Goal: Transaction & Acquisition: Book appointment/travel/reservation

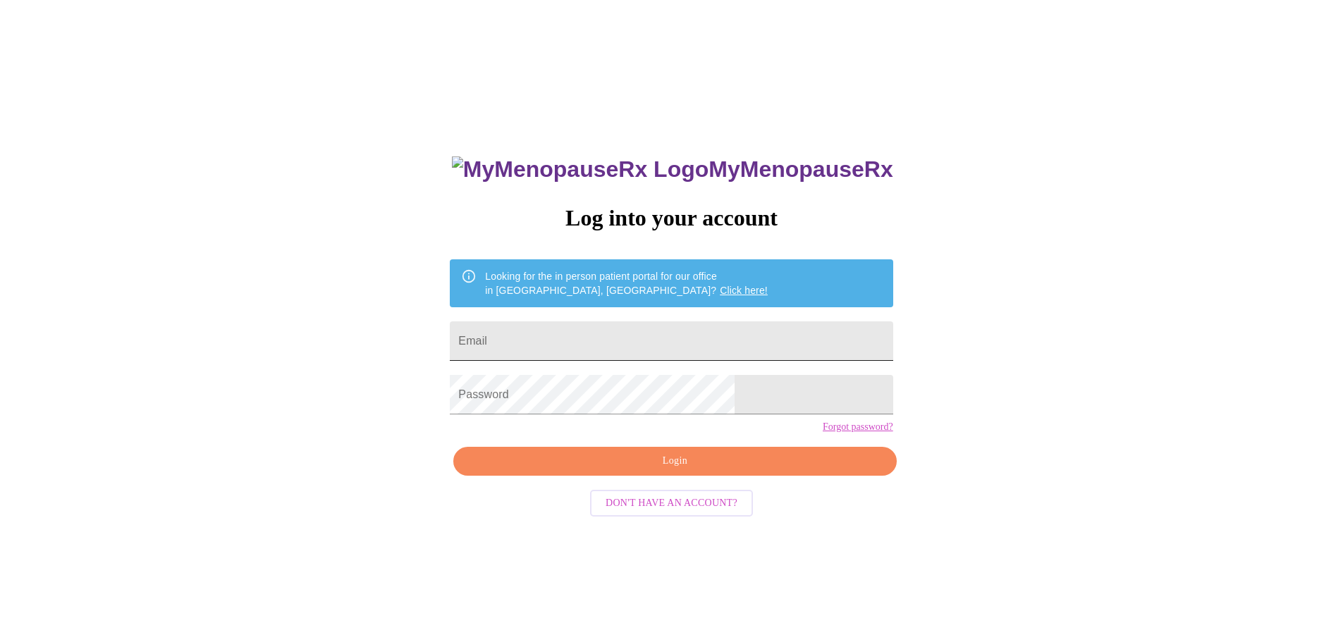
click at [681, 334] on input "Email" at bounding box center [671, 340] width 443 height 39
type input "[EMAIL_ADDRESS][DOMAIN_NAME]"
click at [696, 470] on span "Login" at bounding box center [674, 462] width 410 height 18
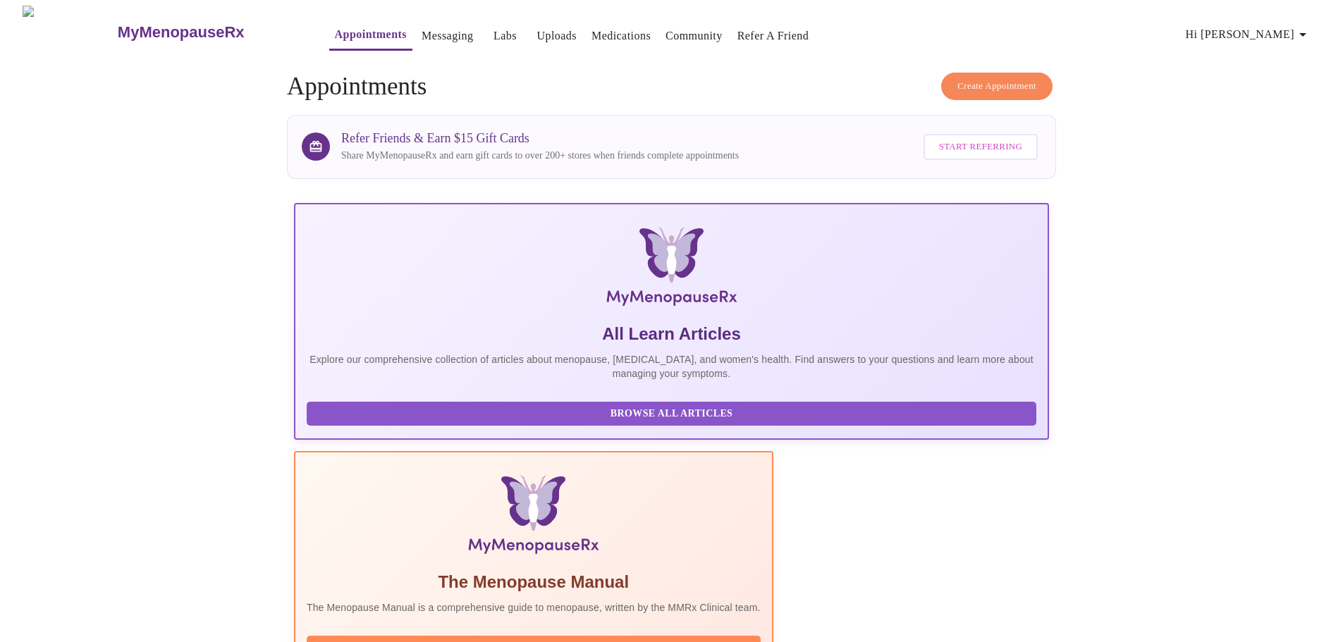
click at [1016, 82] on span "Create Appointment" at bounding box center [996, 86] width 79 height 16
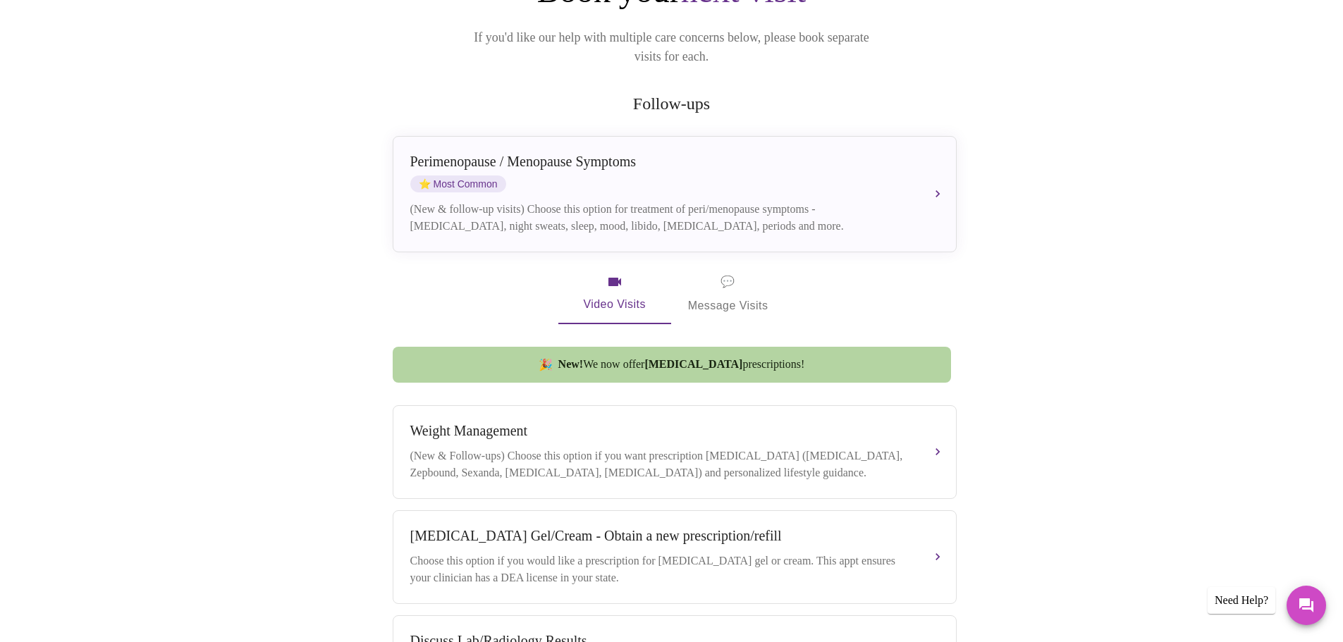
scroll to position [121, 0]
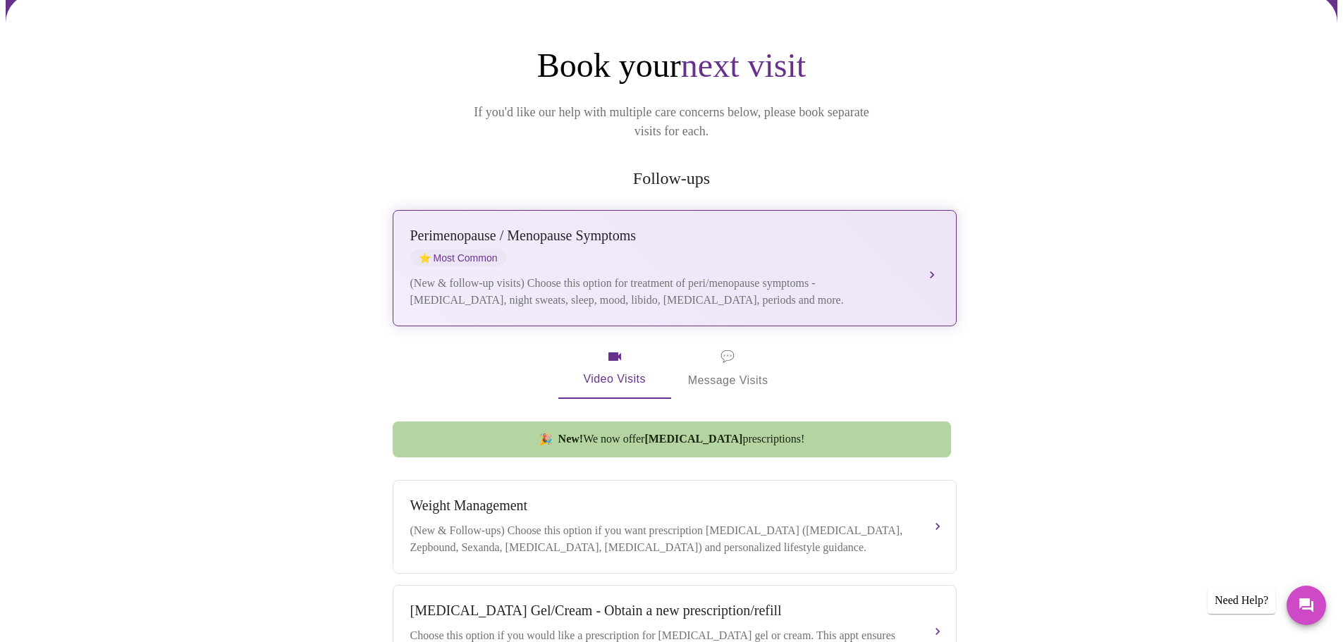
click at [670, 228] on div "Perimenopause / Menopause Symptoms" at bounding box center [660, 236] width 500 height 16
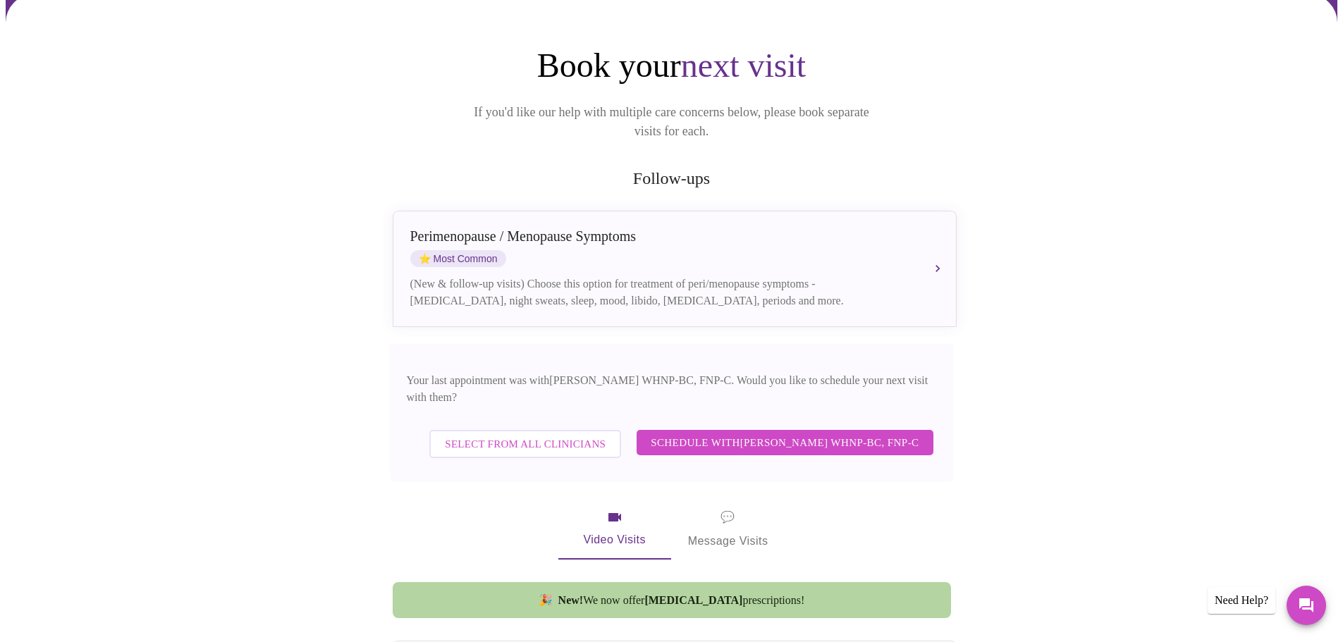
click at [862, 434] on span "Schedule with [PERSON_NAME] WHNP-BC, FNP-C" at bounding box center [785, 443] width 268 height 18
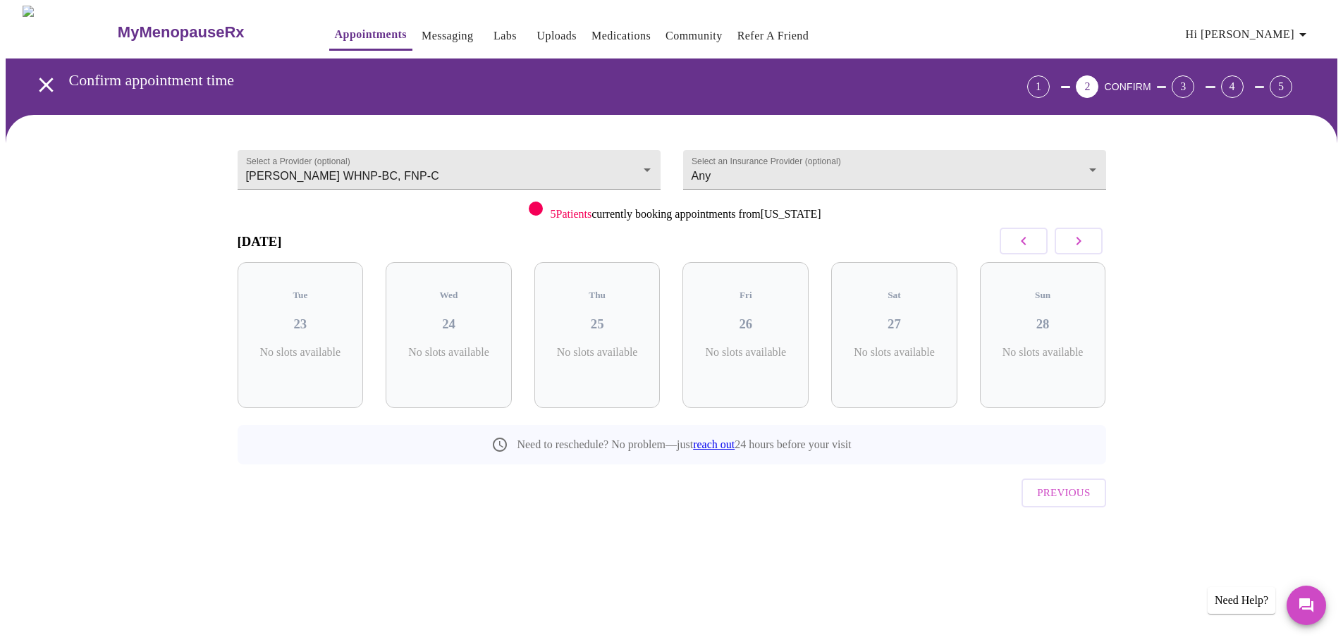
scroll to position [0, 0]
click at [465, 346] on p "5 Slots Left ( 31 Total)" at bounding box center [459, 359] width 51 height 27
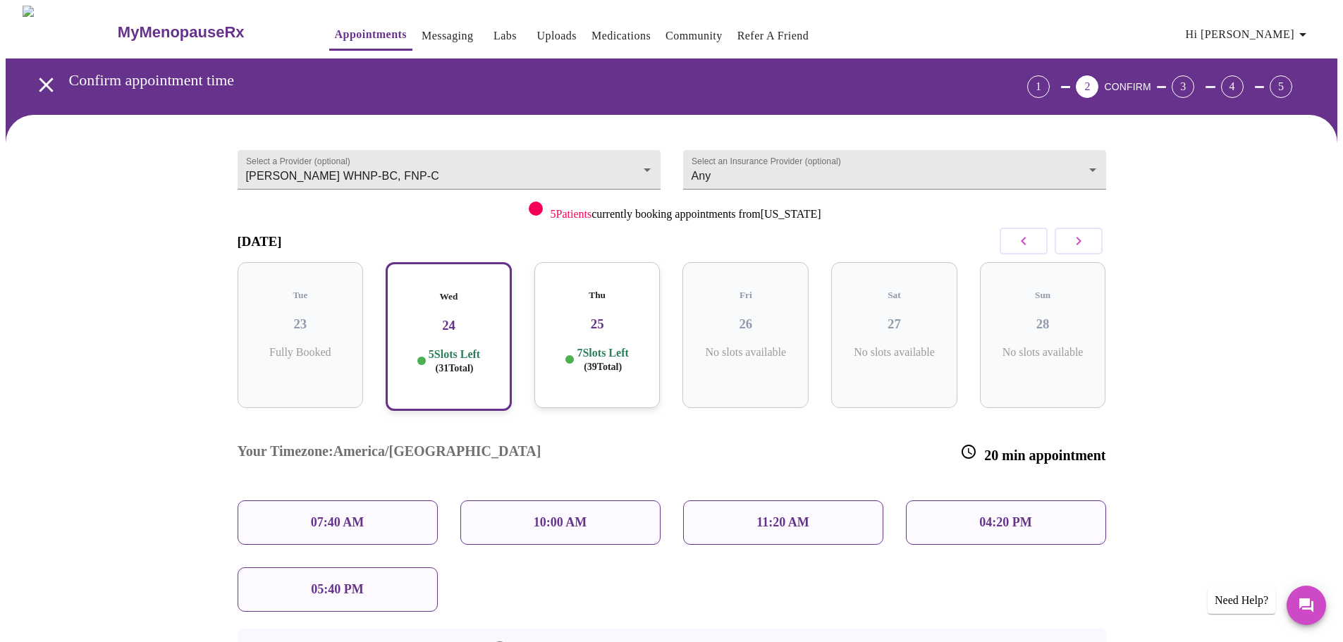
click at [594, 316] on h3 "25" at bounding box center [598, 324] width 104 height 16
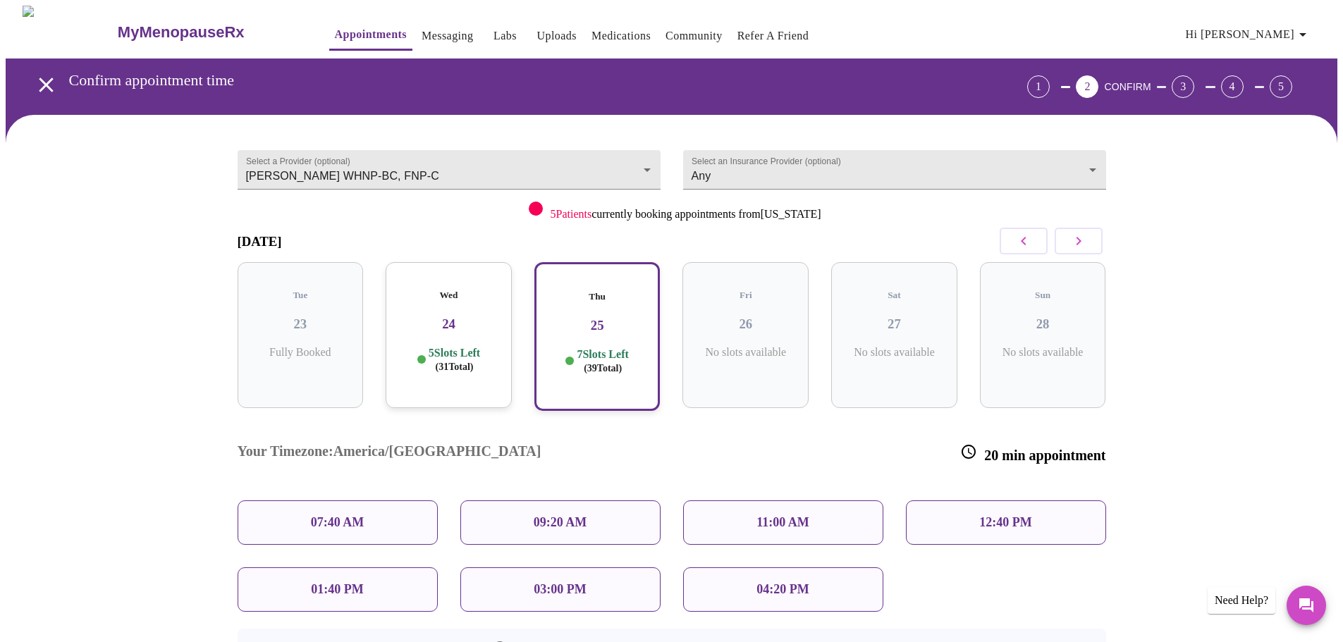
click at [858, 500] on div "11:00 AM" at bounding box center [783, 522] width 200 height 44
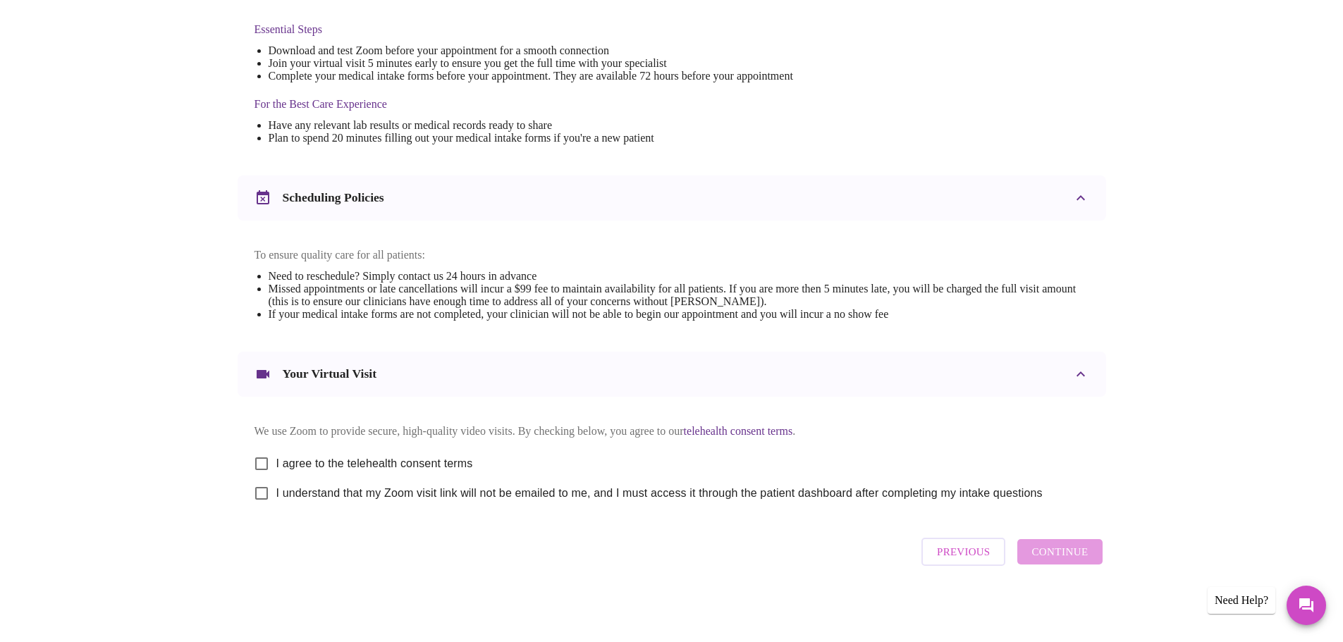
scroll to position [380, 0]
click at [330, 465] on span "I agree to the telehealth consent terms" at bounding box center [374, 463] width 197 height 17
click at [276, 465] on input "I agree to the telehealth consent terms" at bounding box center [262, 464] width 30 height 30
checkbox input "true"
click at [337, 500] on span "I understand that my Zoom visit link will not be emailed to me, and I must acce…" at bounding box center [659, 493] width 766 height 17
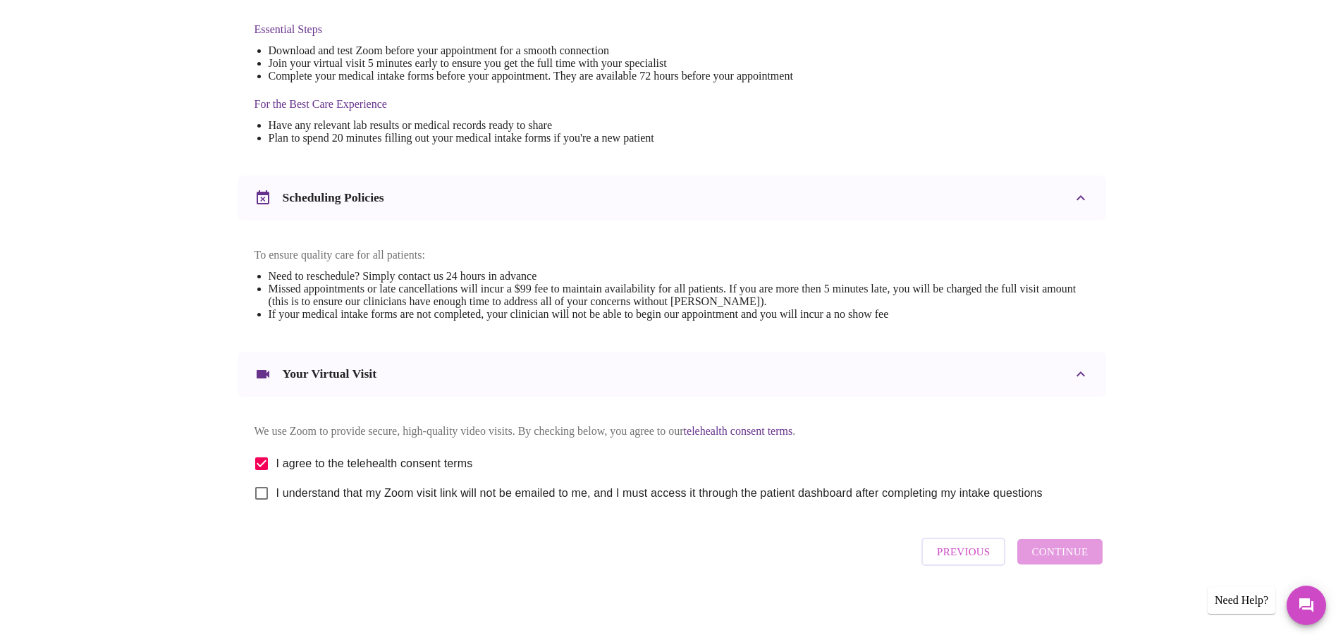
click at [276, 500] on input "I understand that my Zoom visit link will not be emailed to me, and I must acce…" at bounding box center [262, 494] width 30 height 30
checkbox input "true"
click at [1066, 561] on span "Continue" at bounding box center [1059, 552] width 56 height 18
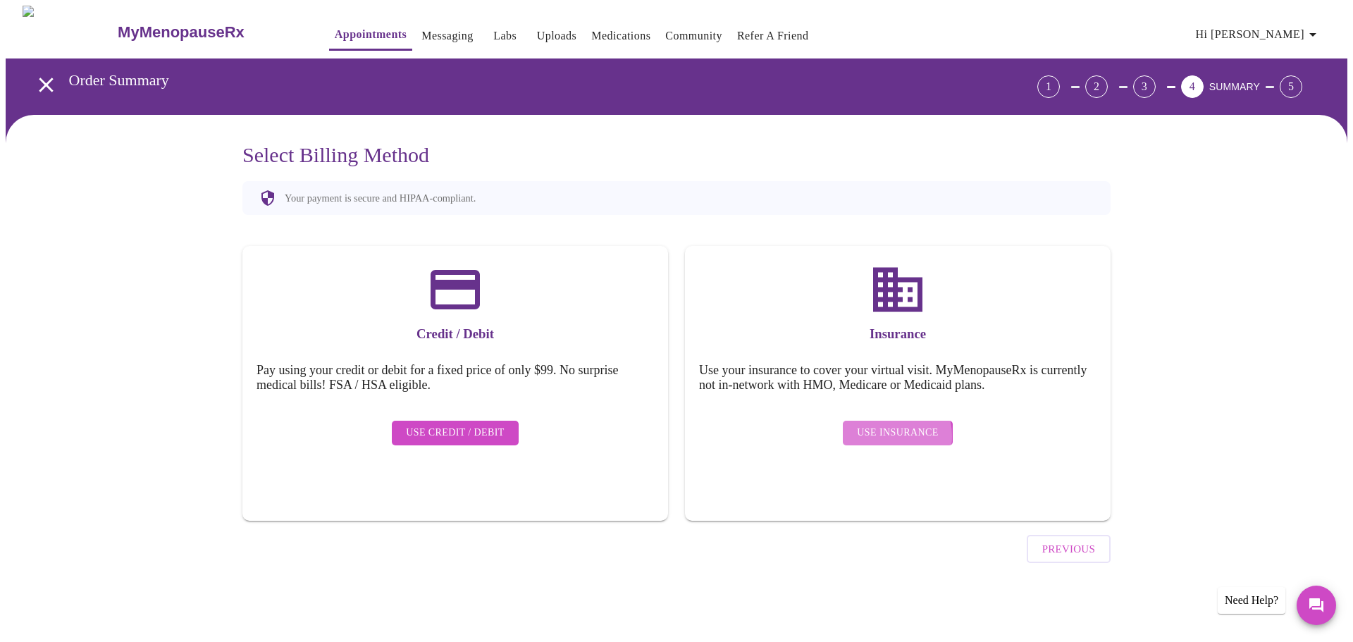
click at [885, 426] on span "Use Insurance" at bounding box center [897, 433] width 81 height 18
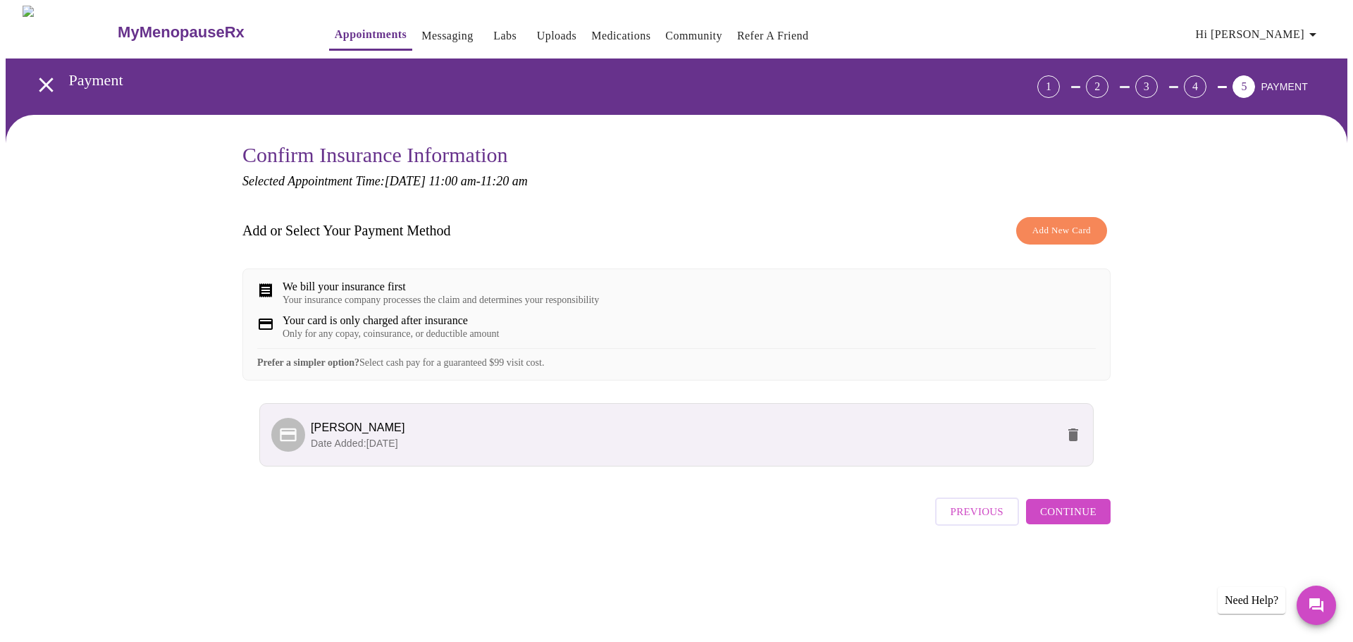
click at [1078, 521] on span "Continue" at bounding box center [1068, 512] width 56 height 18
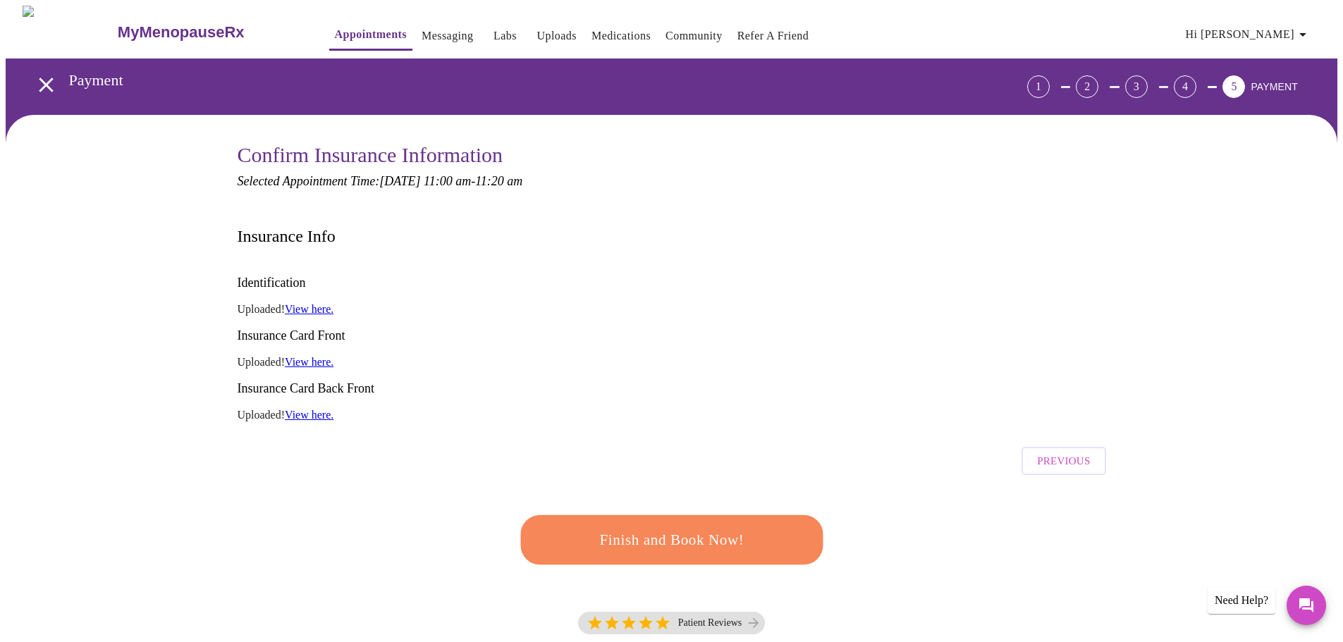
click at [699, 527] on span "Finish and Book Now!" at bounding box center [671, 540] width 261 height 26
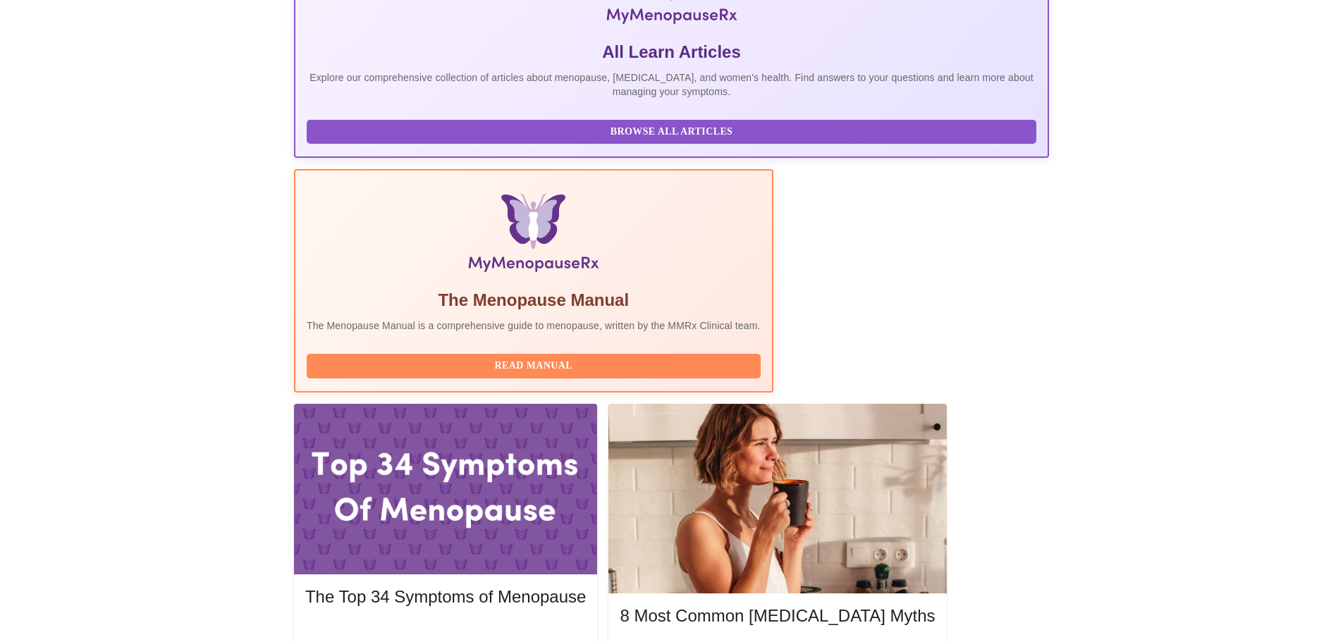
scroll to position [211, 0]
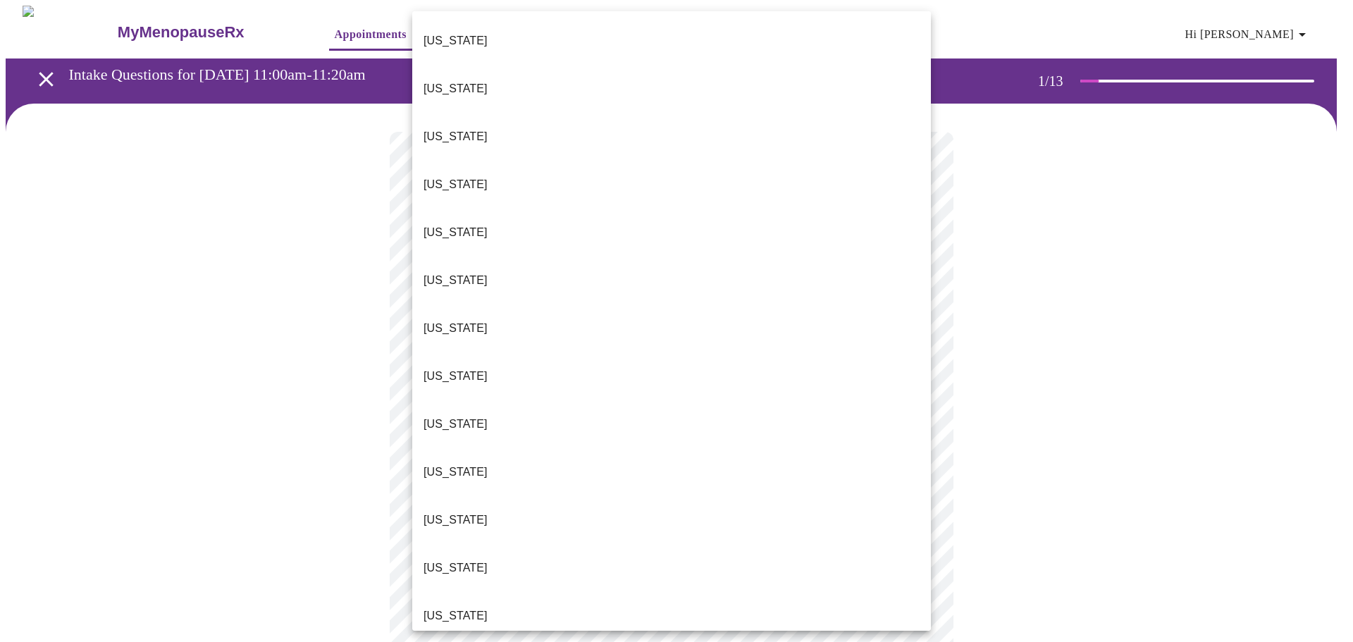
click at [546, 307] on body "MyMenopauseRx Appointments Messaging Labs Uploads Medications Community Refer a…" at bounding box center [677, 650] width 1342 height 1288
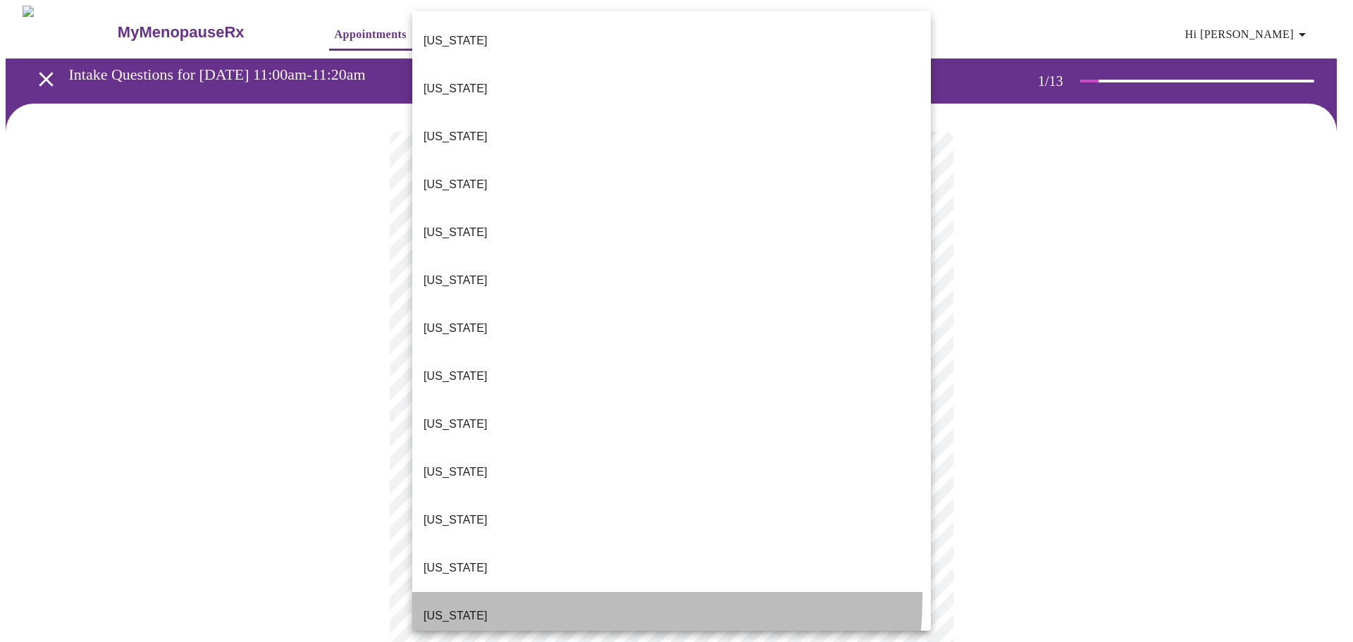
click at [553, 592] on li "[US_STATE]" at bounding box center [671, 616] width 519 height 48
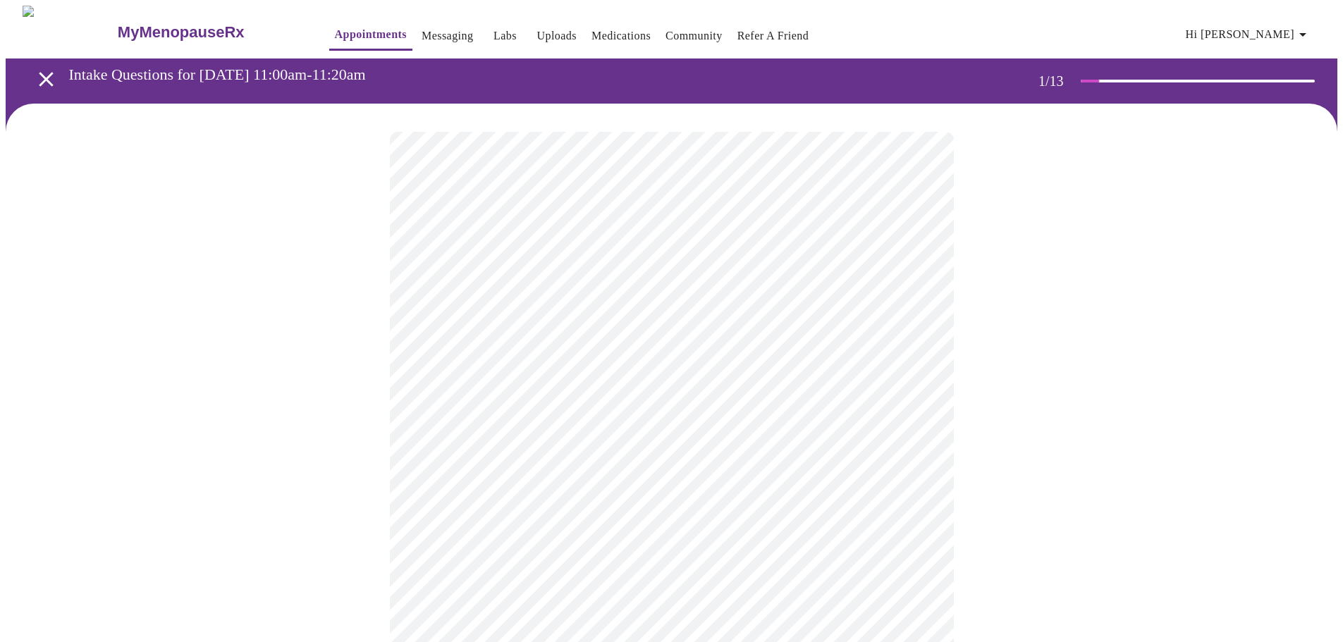
click at [567, 417] on body "MyMenopauseRx Appointments Messaging Labs Uploads Medications Community Refer a…" at bounding box center [672, 645] width 1332 height 1279
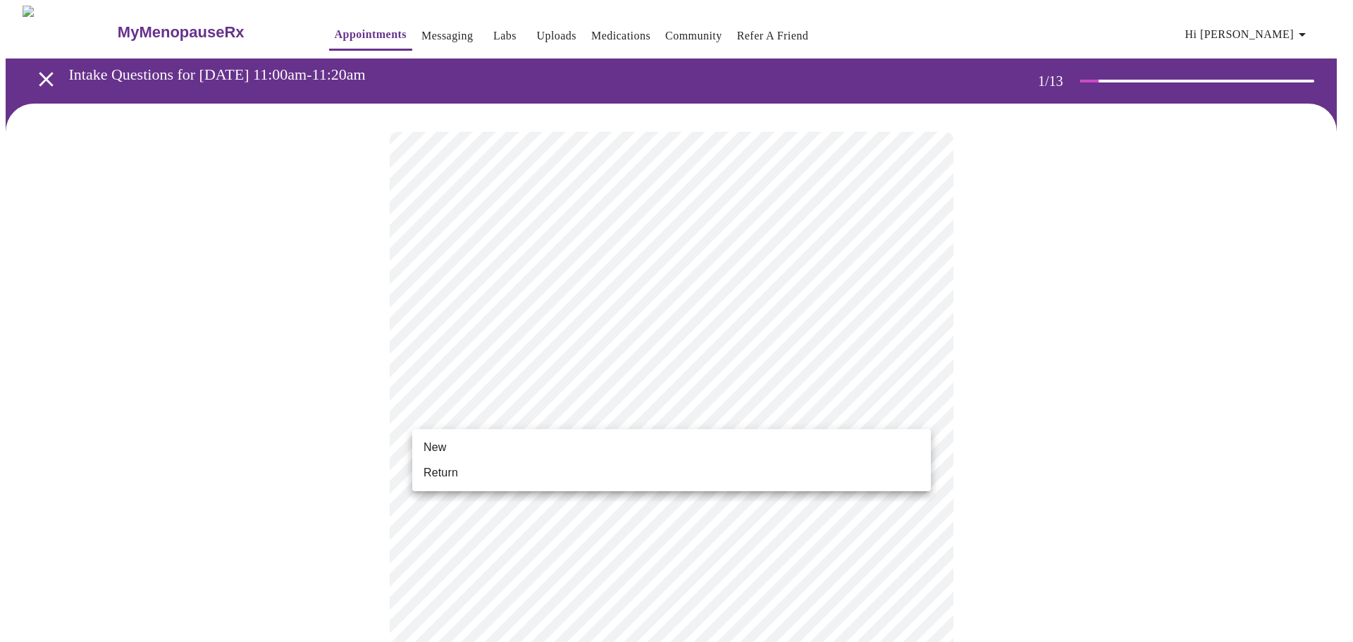
click at [558, 474] on li "Return" at bounding box center [671, 472] width 519 height 25
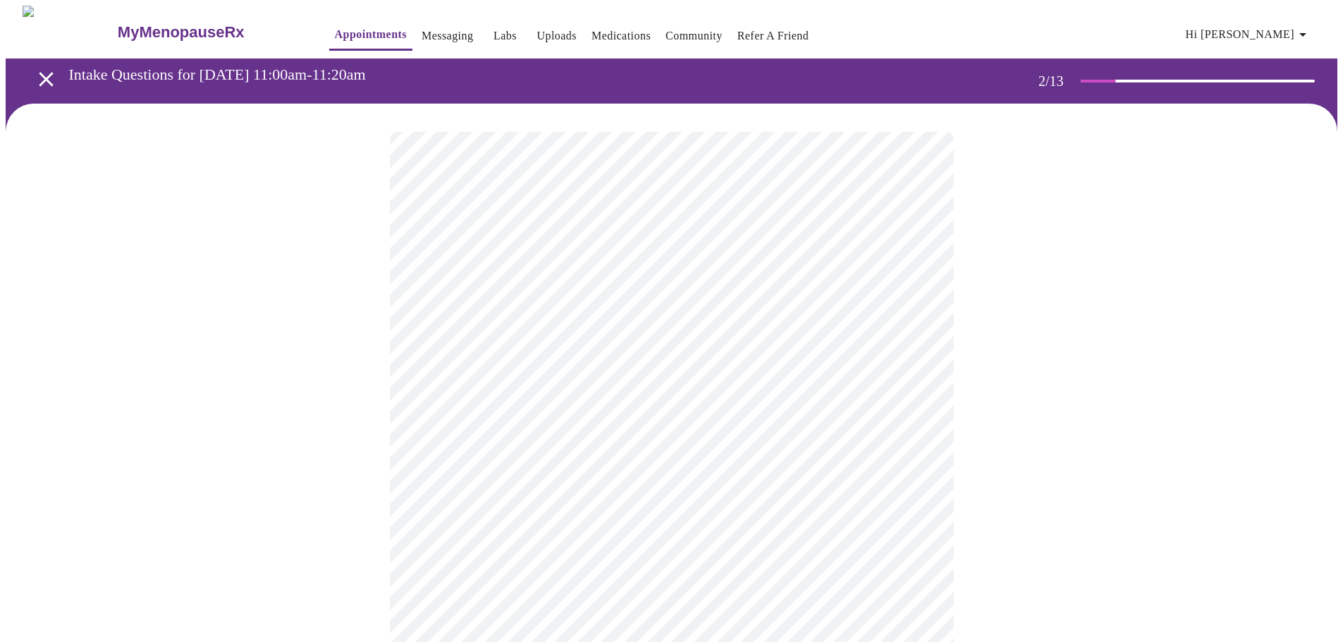
click at [711, 302] on body "MyMenopauseRx Appointments Messaging Labs Uploads Medications Community Refer a…" at bounding box center [672, 429] width 1332 height 847
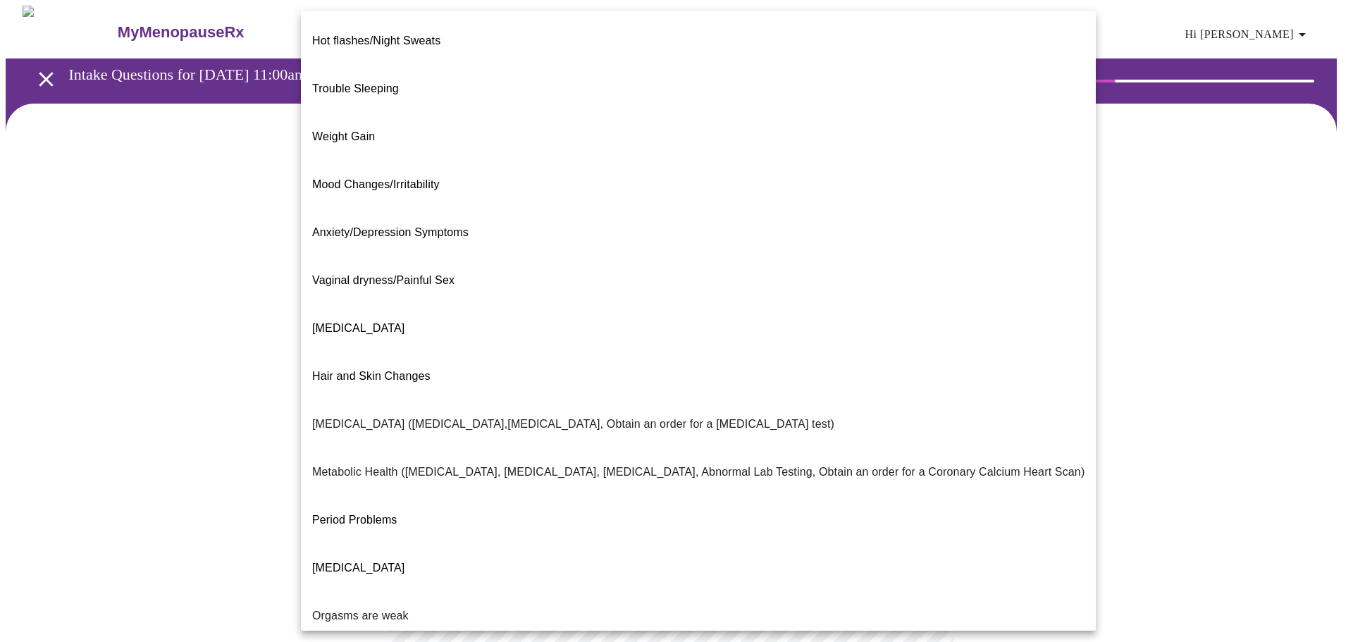
click at [684, 113] on li "Weight Gain" at bounding box center [698, 137] width 795 height 48
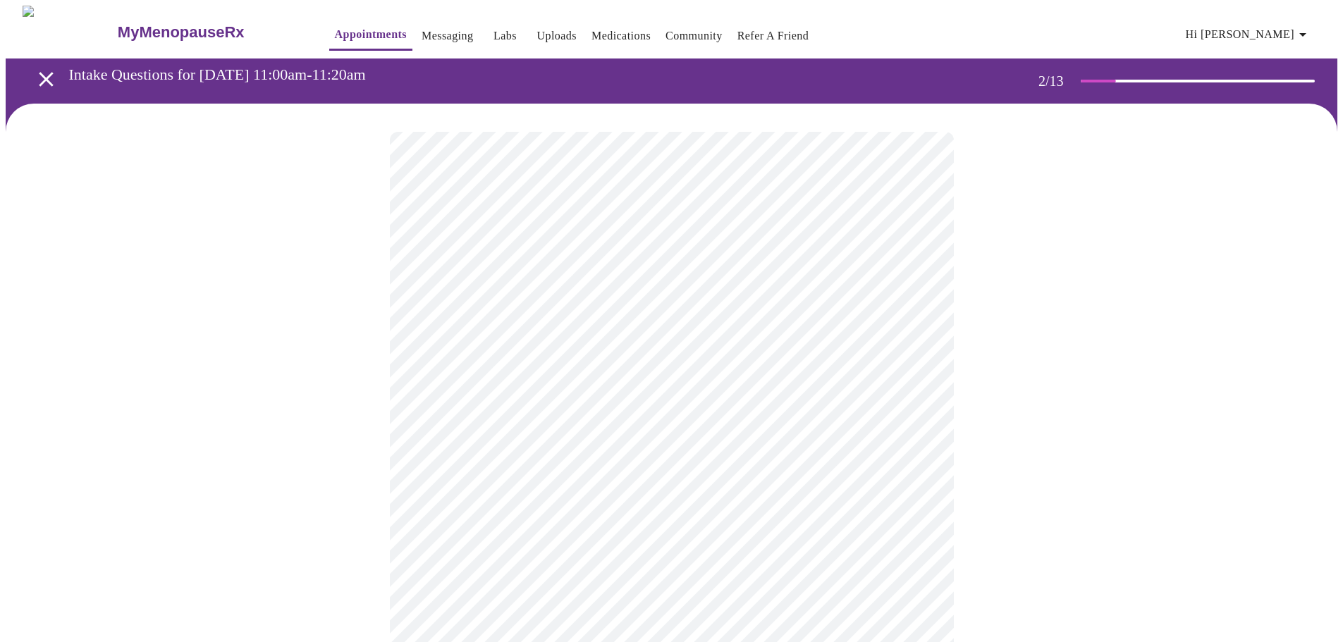
click at [734, 441] on body "MyMenopauseRx Appointments Messaging Labs Uploads Medications Community Refer a…" at bounding box center [672, 425] width 1332 height 839
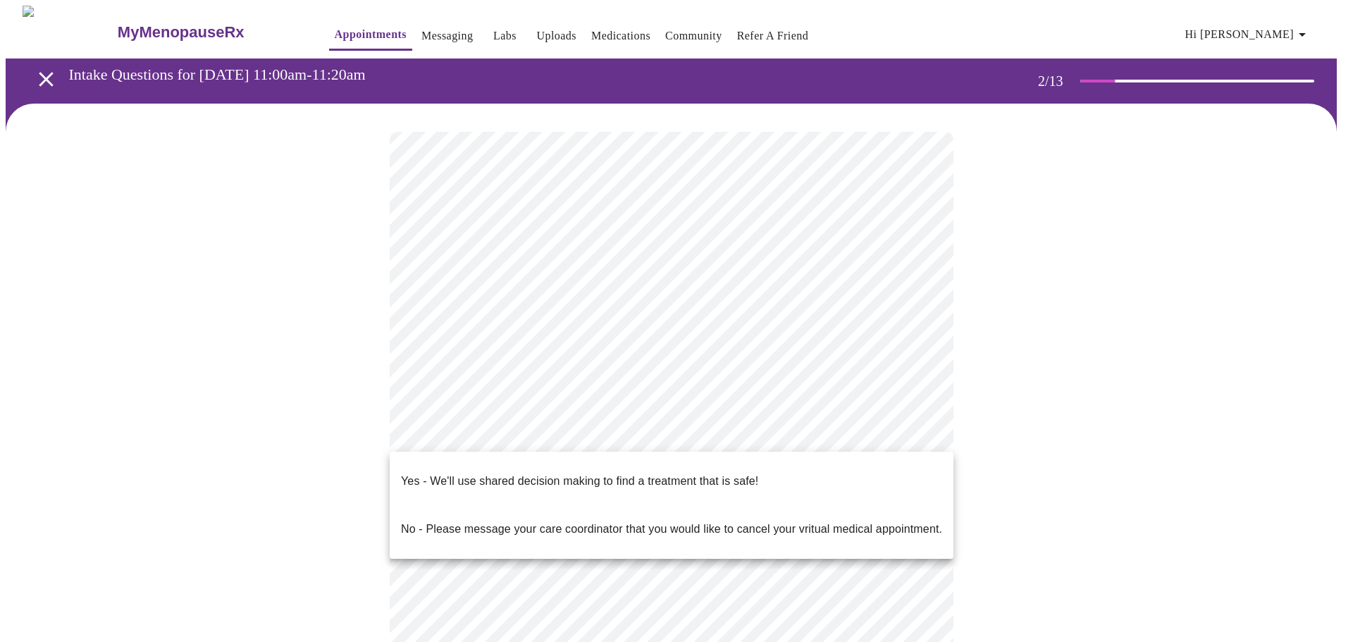
click at [764, 474] on li "Yes - We'll use shared decision making to find a treatment that is safe!" at bounding box center [672, 481] width 564 height 48
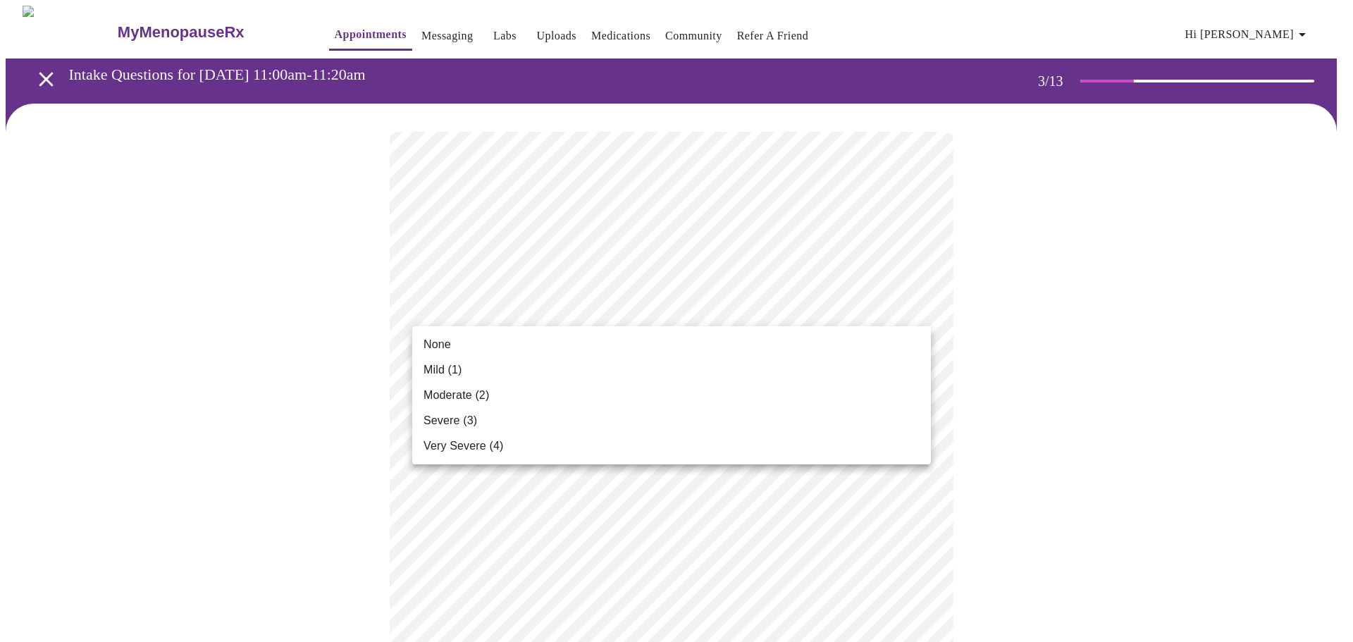
click at [734, 393] on li "Moderate (2)" at bounding box center [671, 395] width 519 height 25
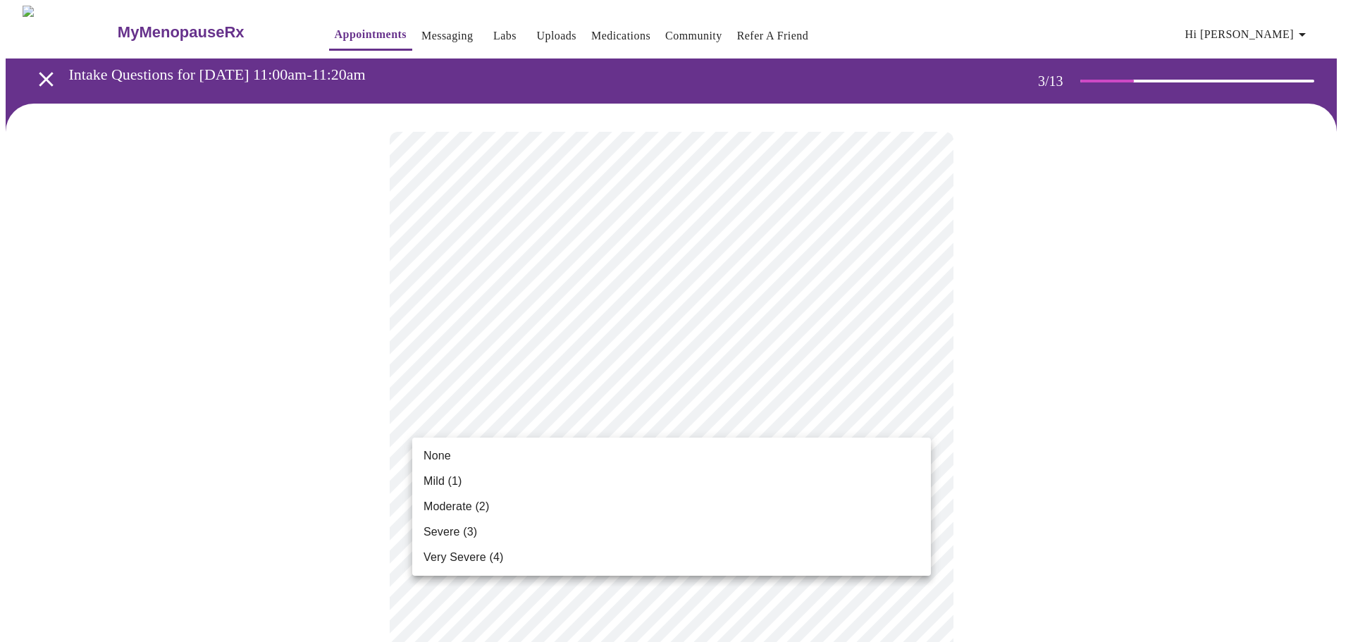
click at [732, 455] on li "None" at bounding box center [671, 455] width 519 height 25
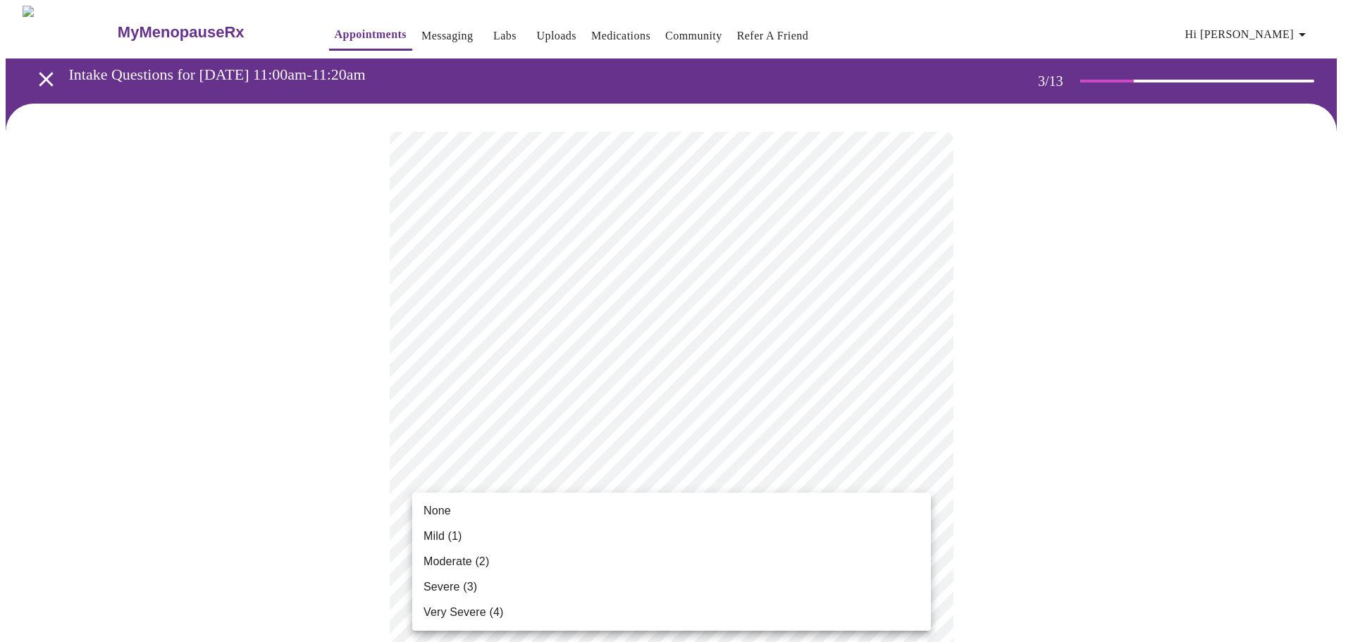
click at [752, 579] on li "Severe (3)" at bounding box center [671, 586] width 519 height 25
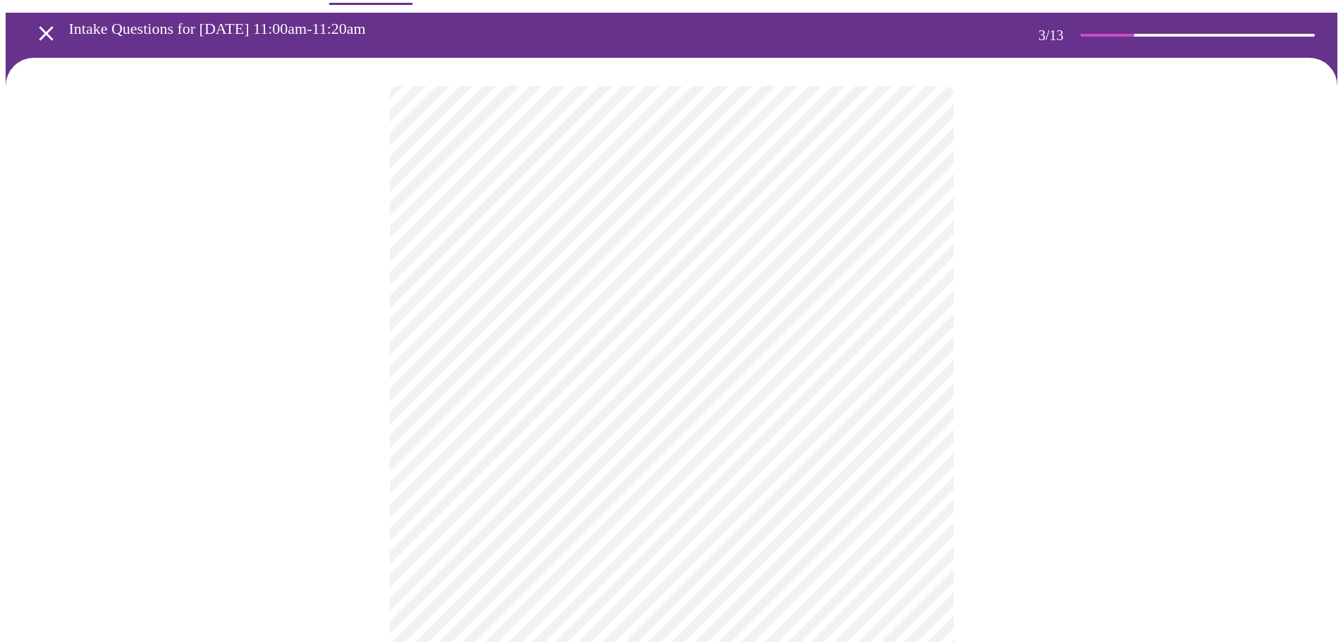
scroll to position [70, 0]
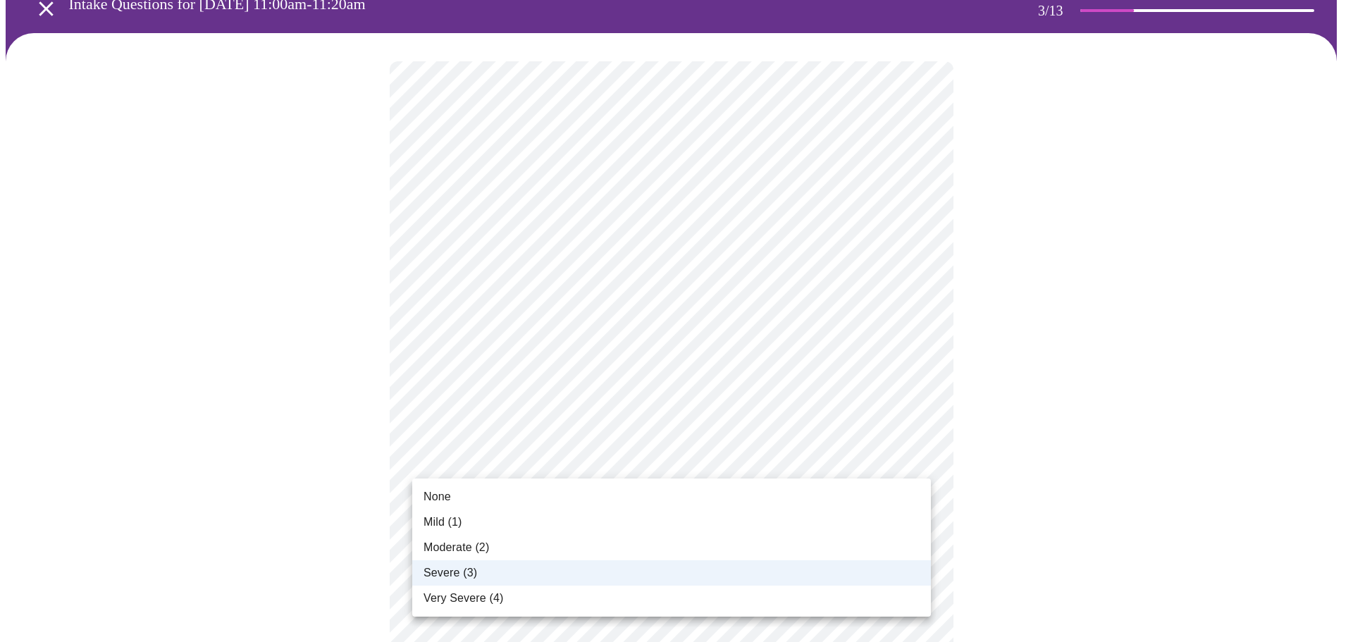
click at [781, 536] on li "Moderate (2)" at bounding box center [671, 547] width 519 height 25
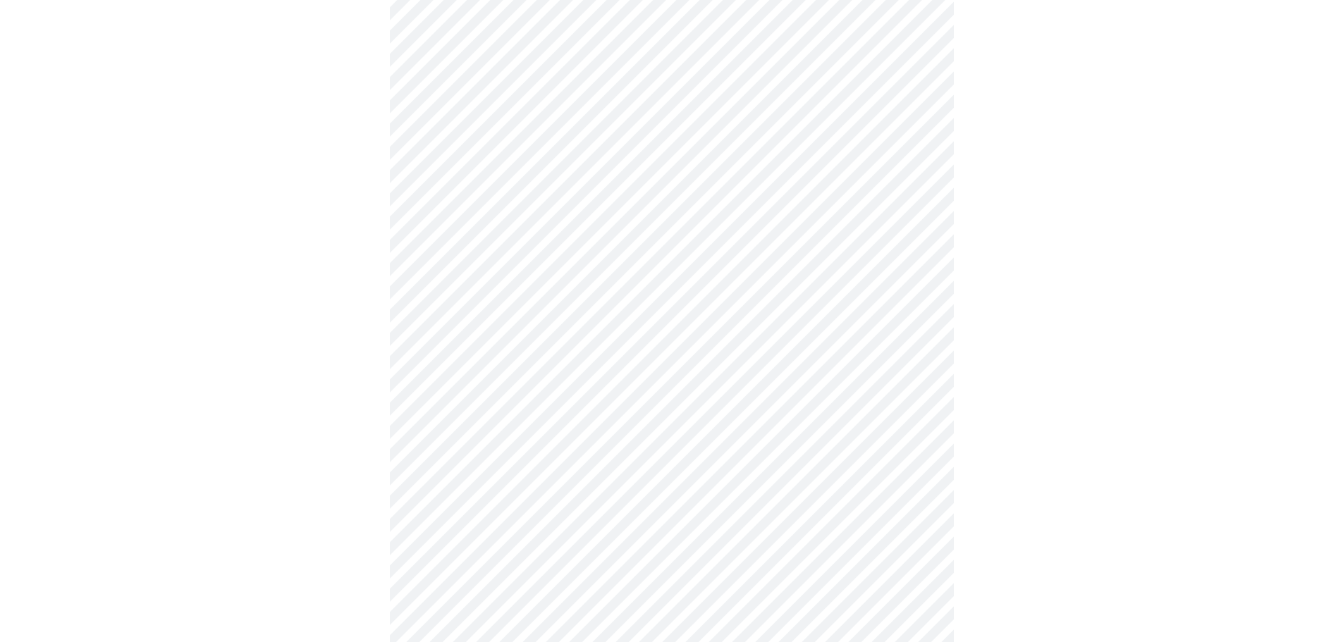
scroll to position [211, 0]
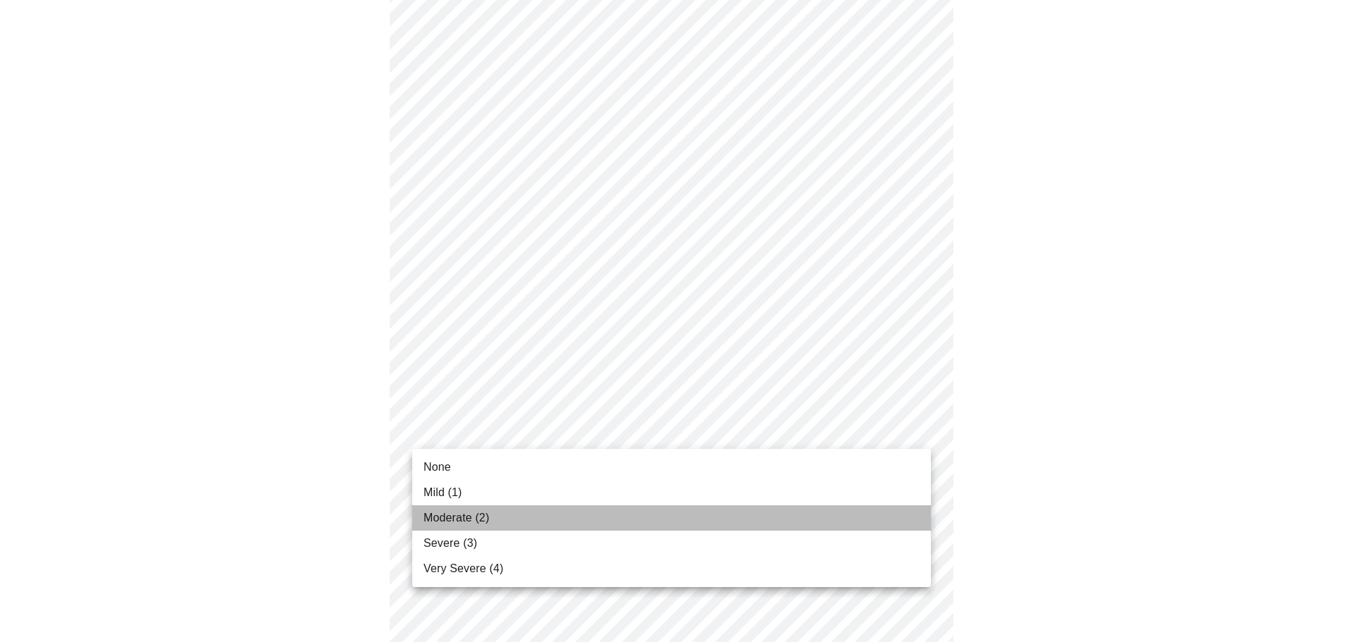
click at [777, 515] on li "Moderate (2)" at bounding box center [671, 517] width 519 height 25
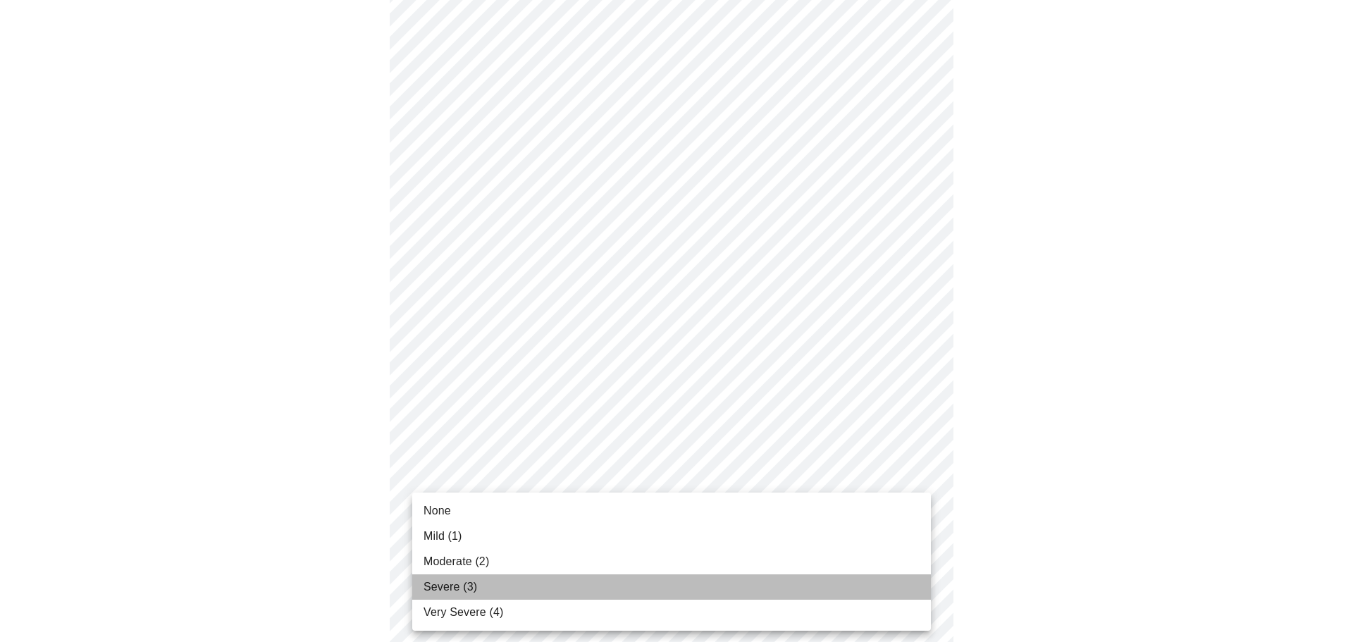
click at [677, 580] on li "Severe (3)" at bounding box center [671, 586] width 519 height 25
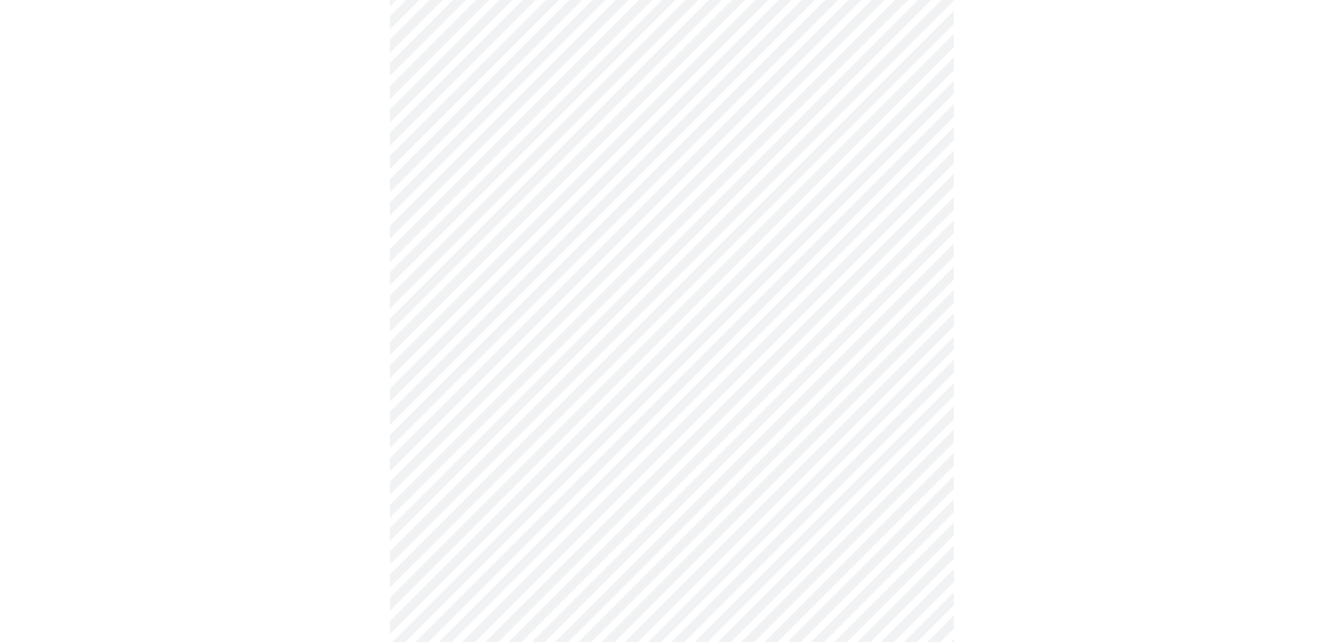
scroll to position [564, 0]
click at [725, 270] on body "MyMenopauseRx Appointments Messaging Labs Uploads Medications Community Refer a…" at bounding box center [672, 330] width 1332 height 1776
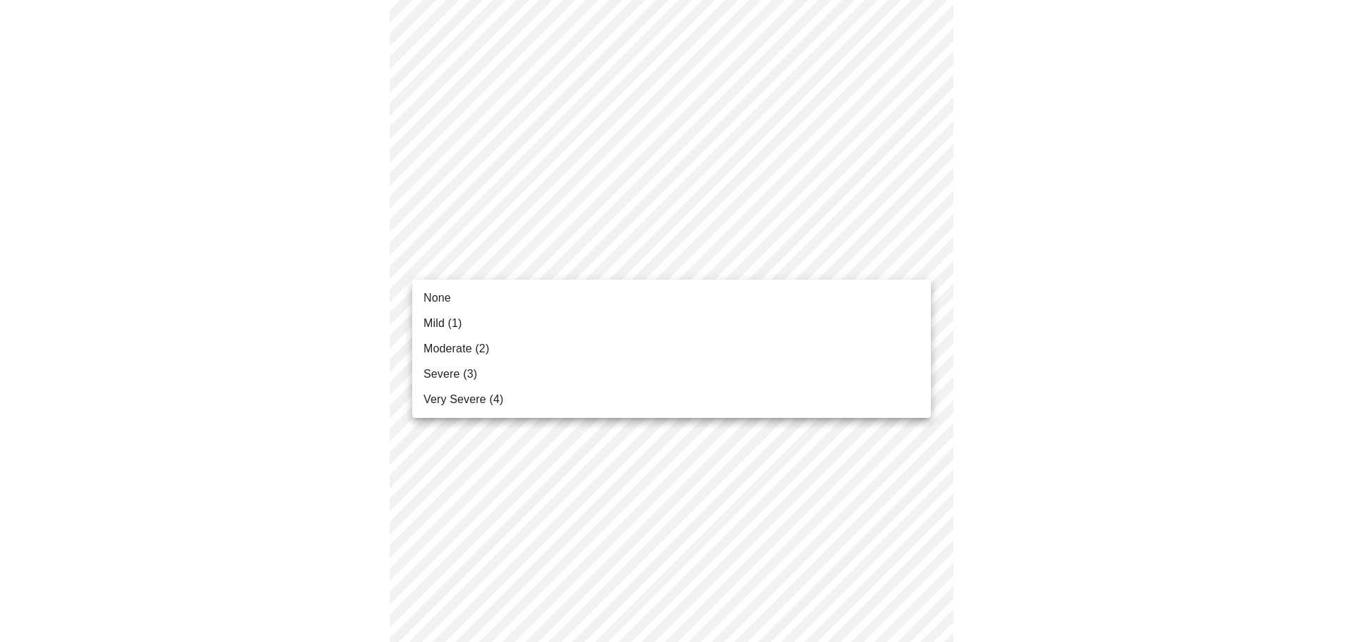
click at [651, 340] on li "Moderate (2)" at bounding box center [671, 348] width 519 height 25
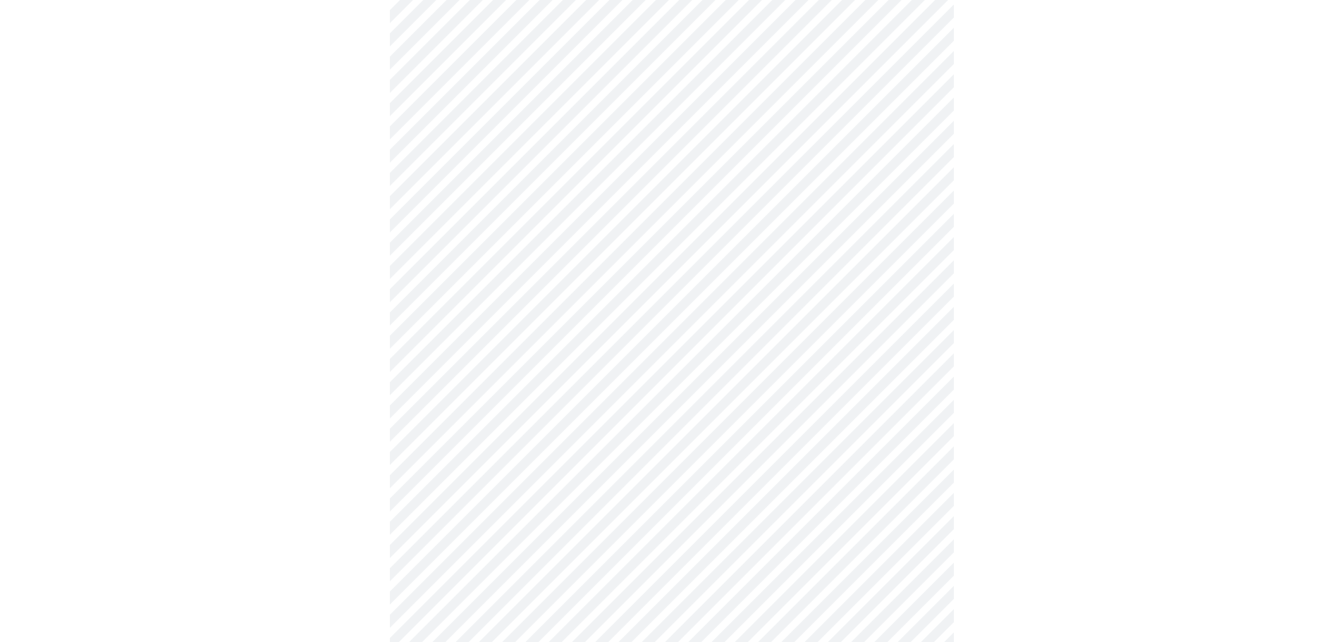
click at [659, 371] on body "MyMenopauseRx Appointments Messaging Labs Uploads Medications Community Refer a…" at bounding box center [672, 320] width 1332 height 1757
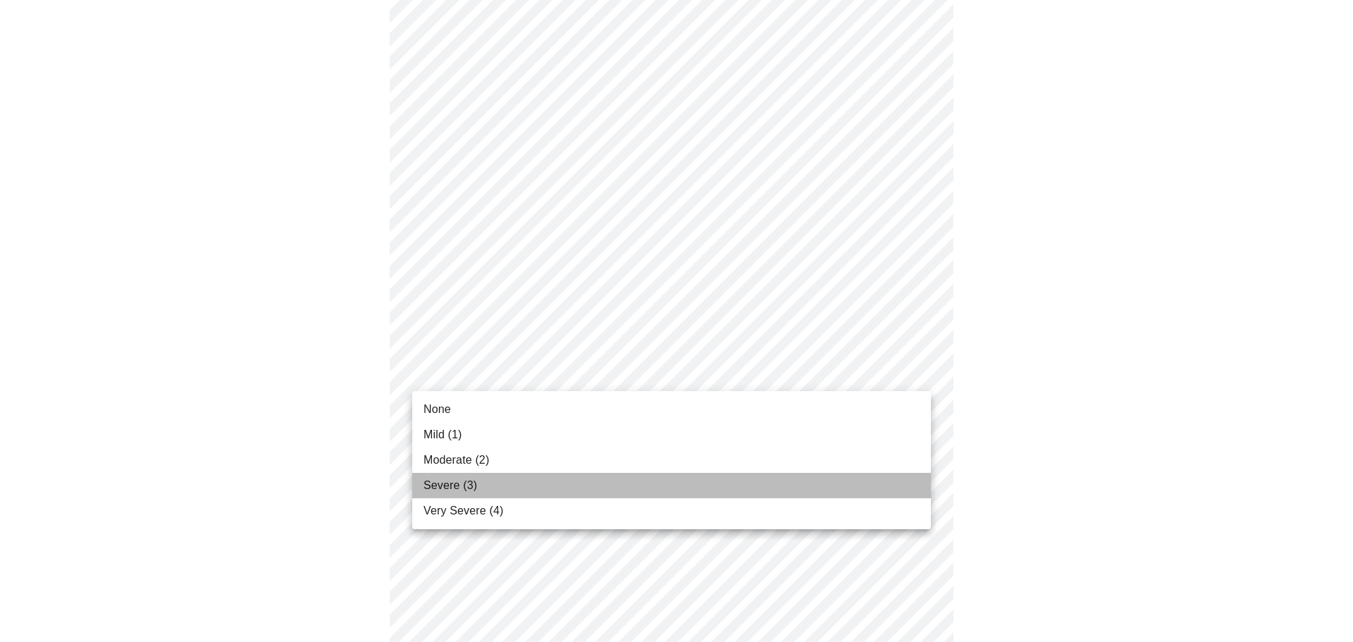
click at [641, 476] on li "Severe (3)" at bounding box center [671, 485] width 519 height 25
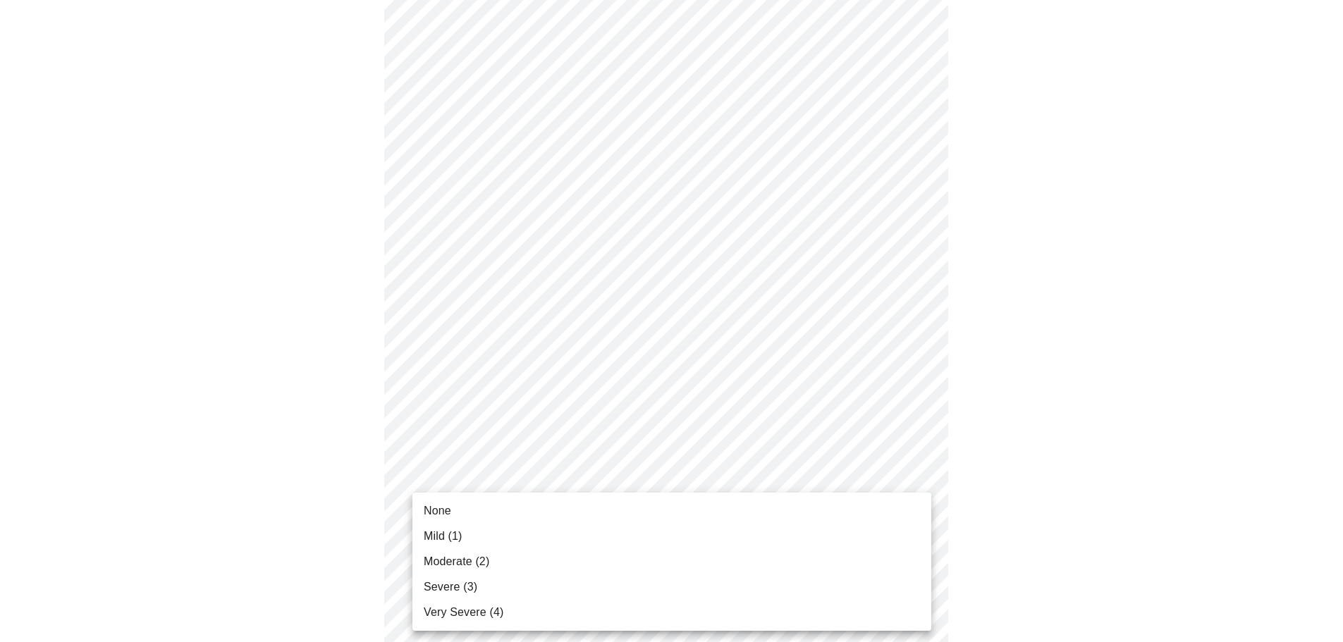
click at [644, 495] on body "MyMenopauseRx Appointments Messaging Labs Uploads Medications Community Refer a…" at bounding box center [672, 310] width 1332 height 1737
click at [622, 516] on li "None" at bounding box center [671, 510] width 519 height 25
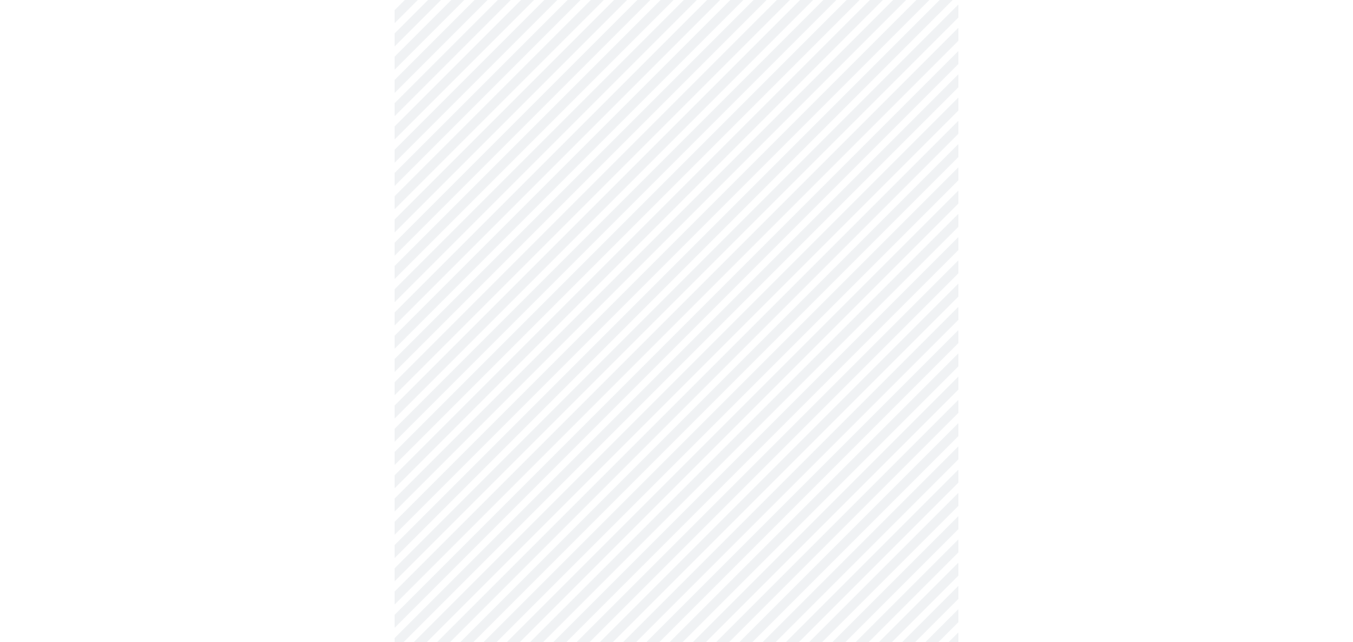
click at [703, 582] on body "MyMenopauseRx Appointments Messaging Labs Uploads Medications Community Refer a…" at bounding box center [677, 300] width 1342 height 1717
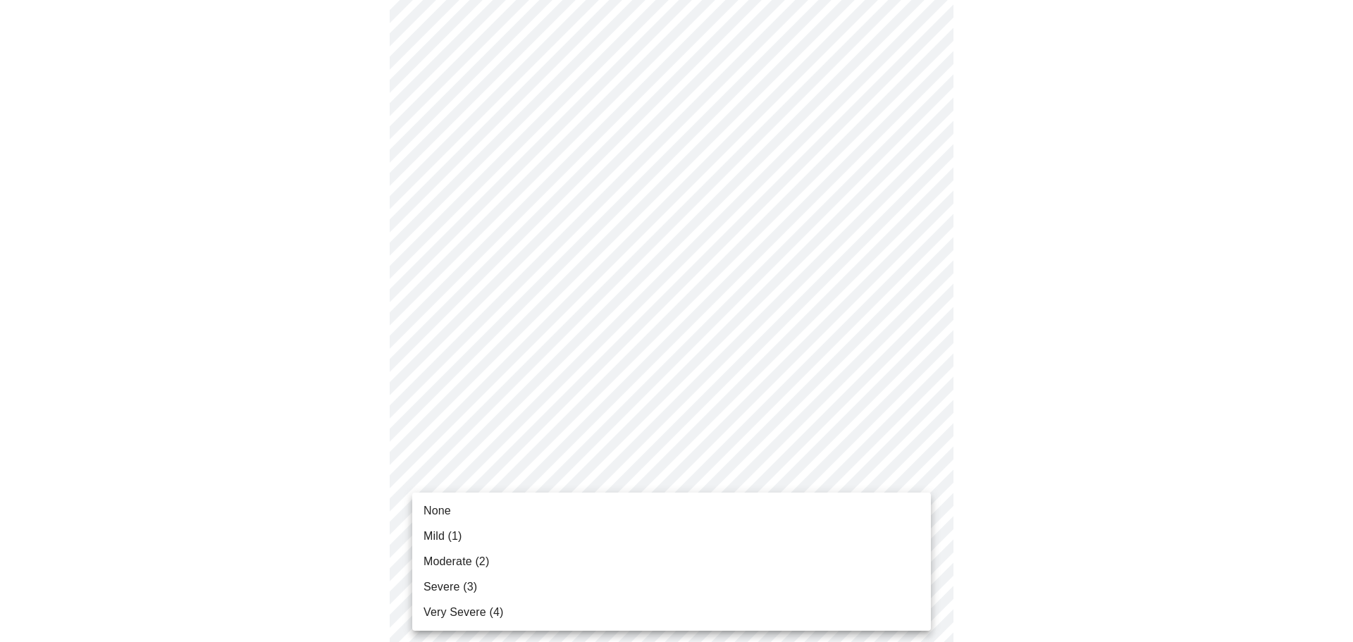
click at [691, 542] on li "Mild (1)" at bounding box center [671, 536] width 519 height 25
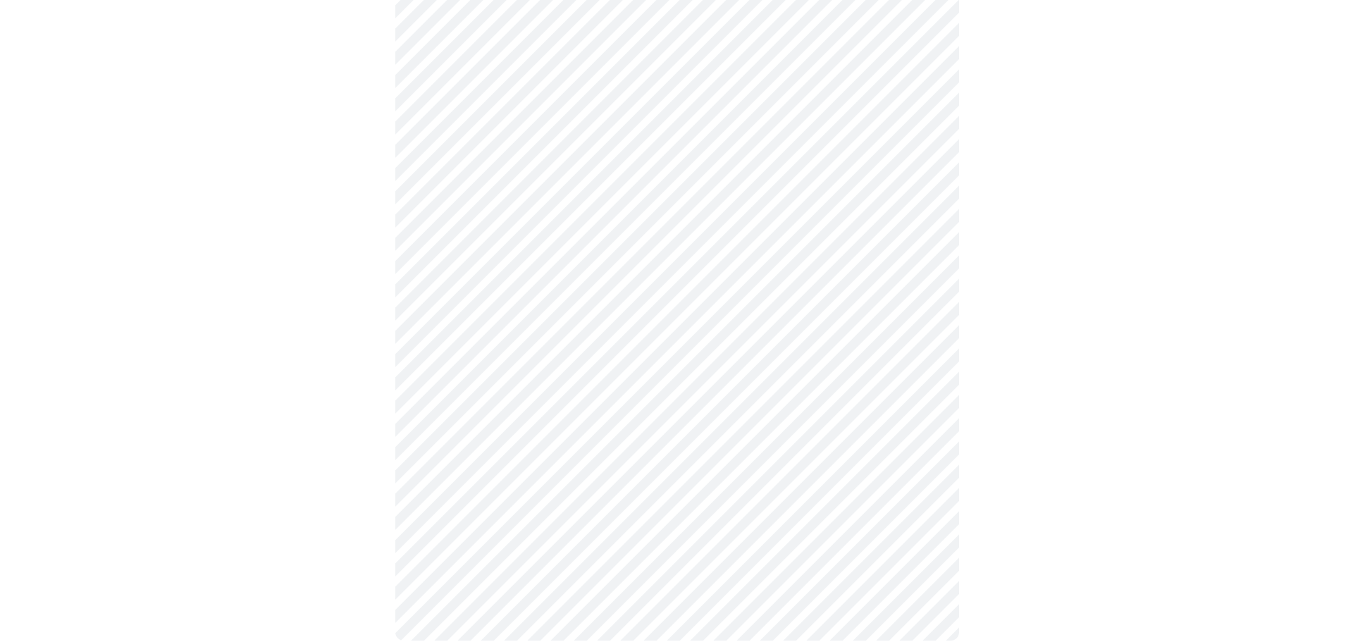
scroll to position [1055, 0]
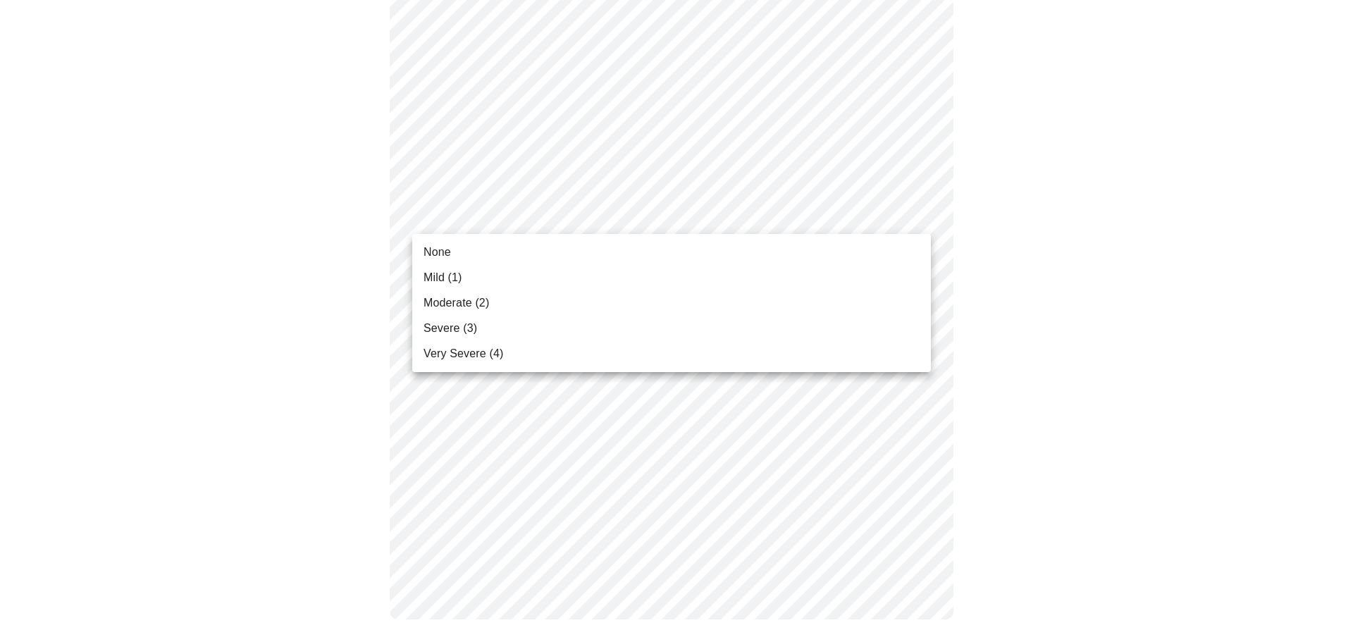
click at [636, 246] on li "None" at bounding box center [671, 252] width 519 height 25
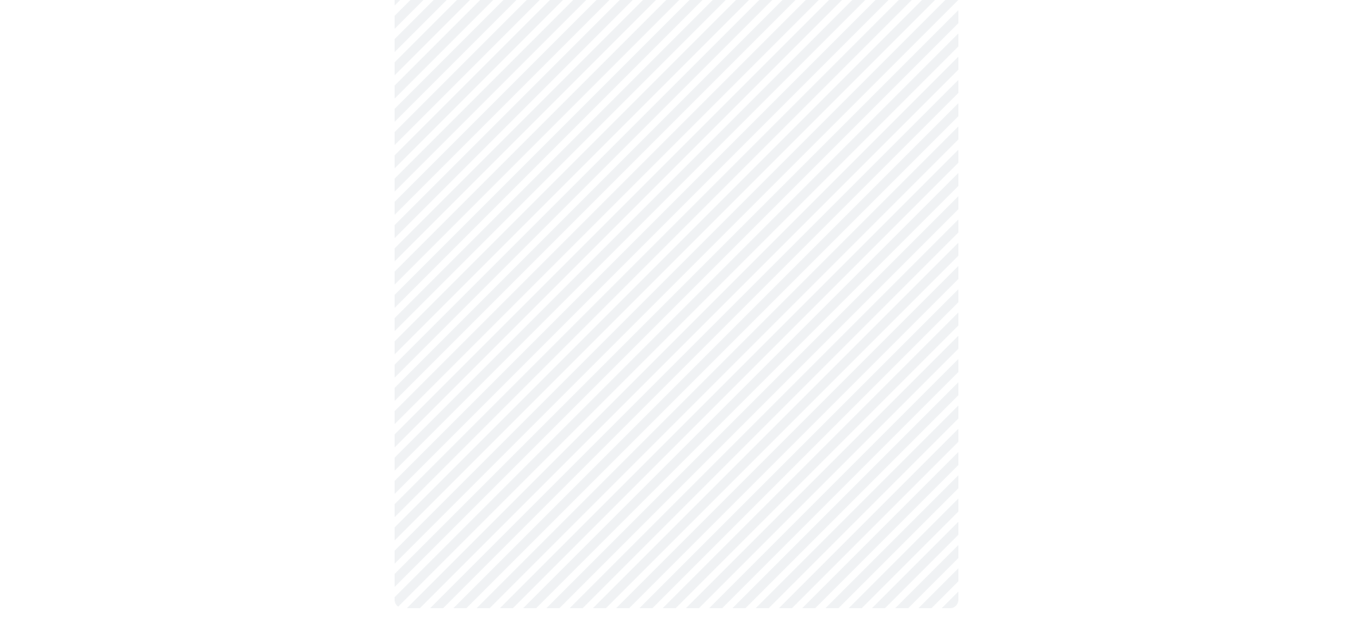
scroll to position [1035, 0]
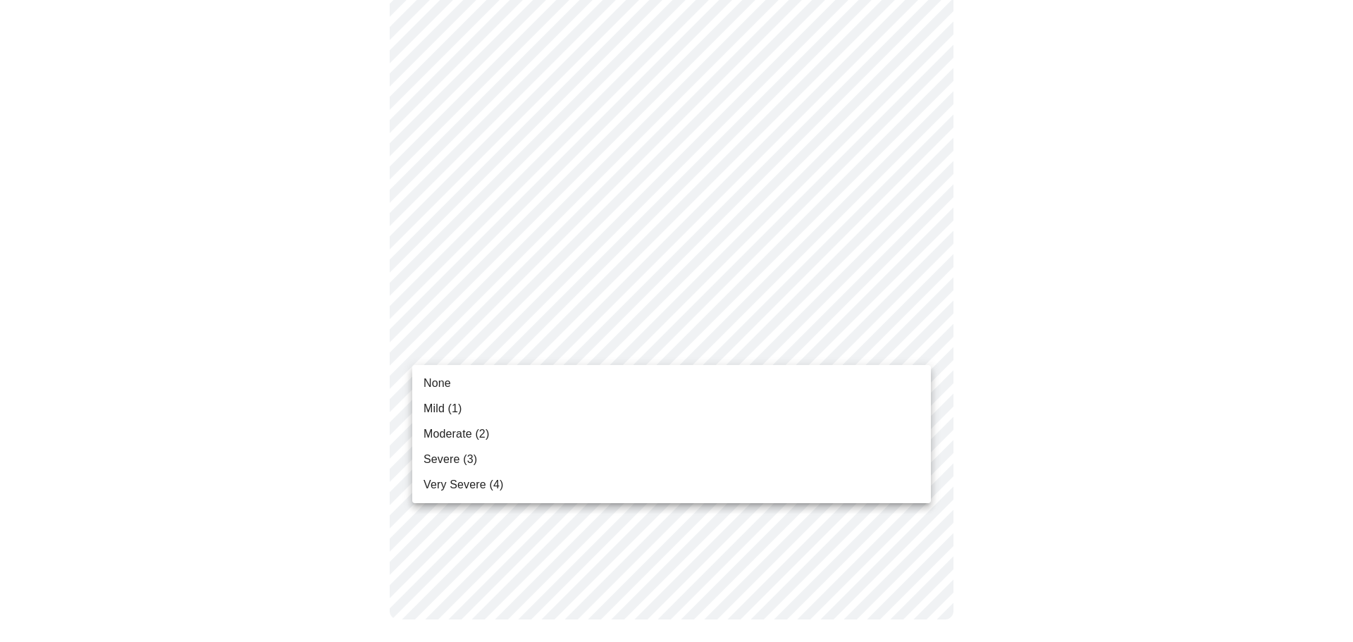
click at [641, 383] on li "None" at bounding box center [671, 383] width 519 height 25
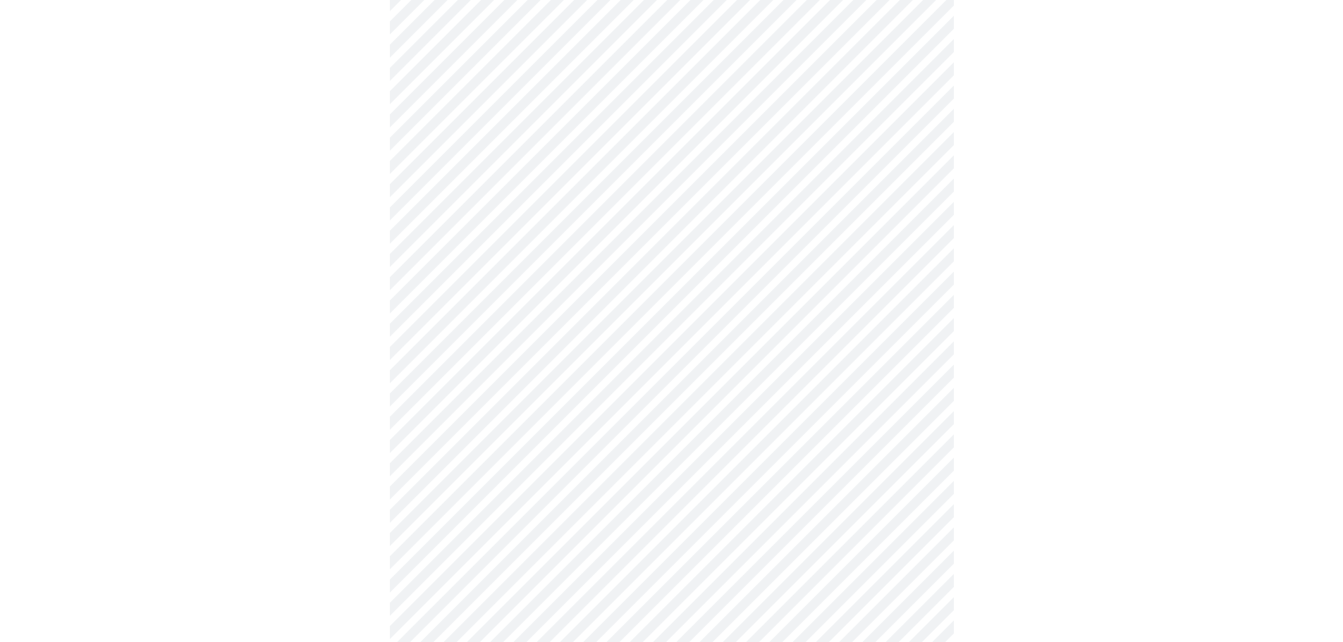
scroll to position [493, 0]
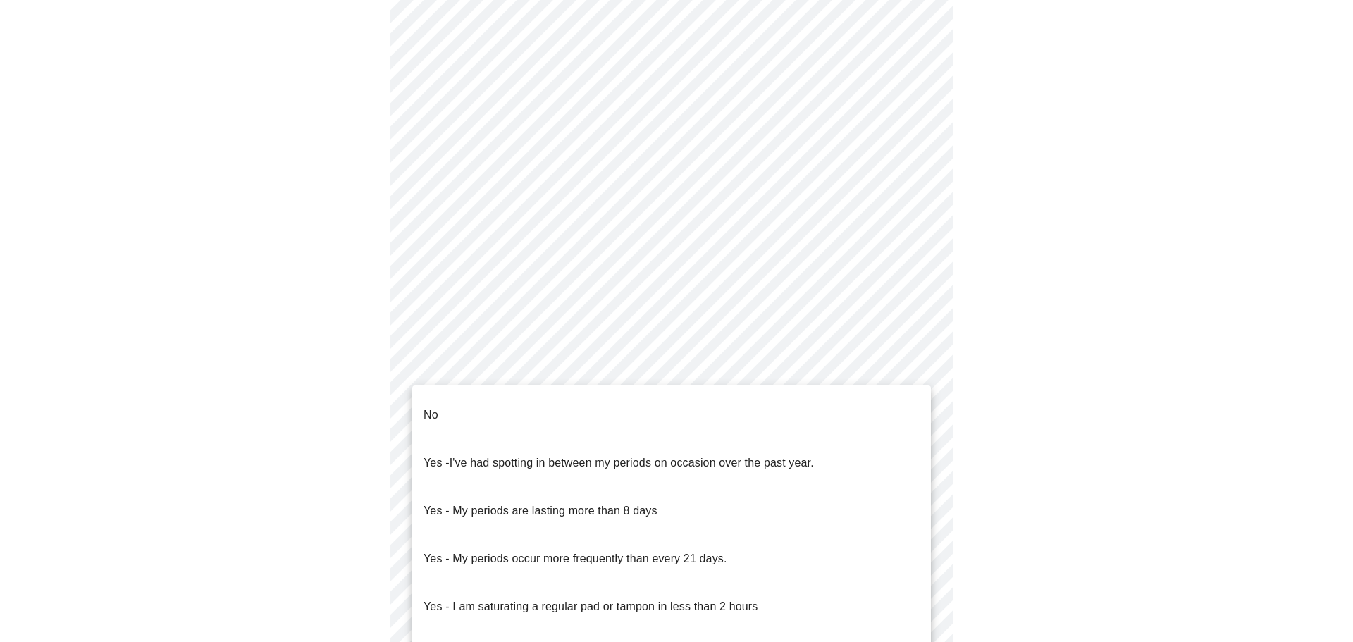
click at [669, 373] on body "MyMenopauseRx Appointments Messaging Labs Uploads Medications Community Refer a…" at bounding box center [677, 207] width 1342 height 1391
click at [743, 457] on span "I've had spotting in between my periods on occasion over the past year." at bounding box center [632, 463] width 364 height 12
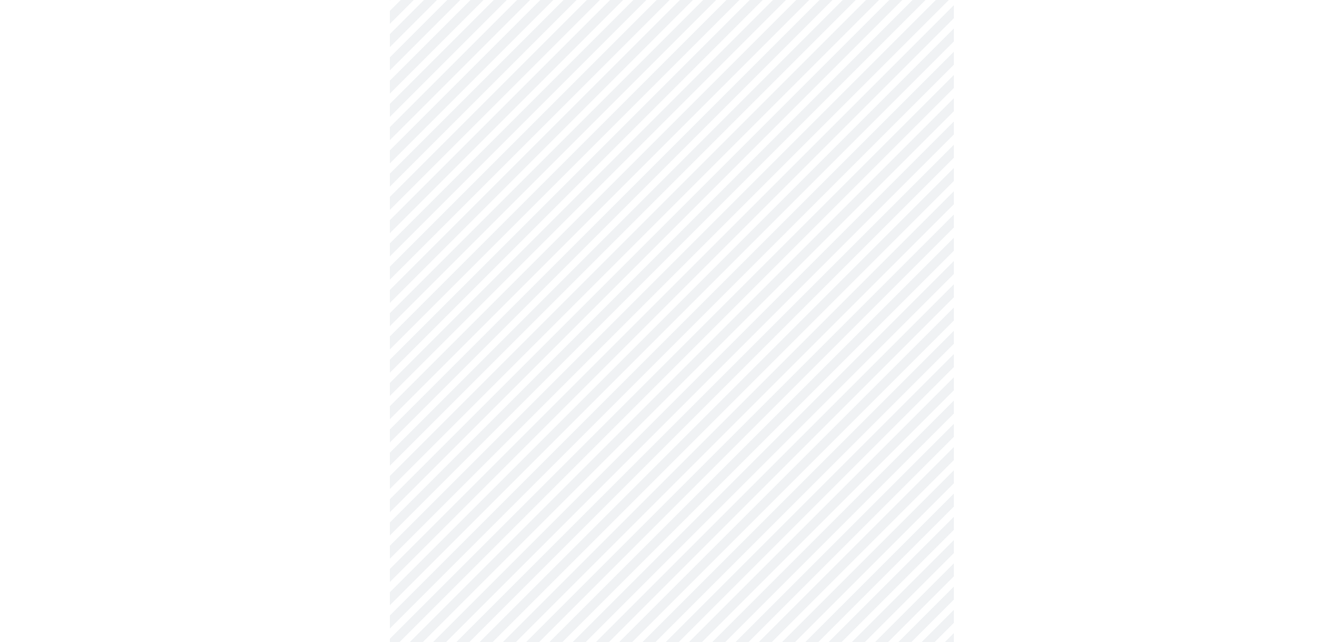
scroll to position [564, 0]
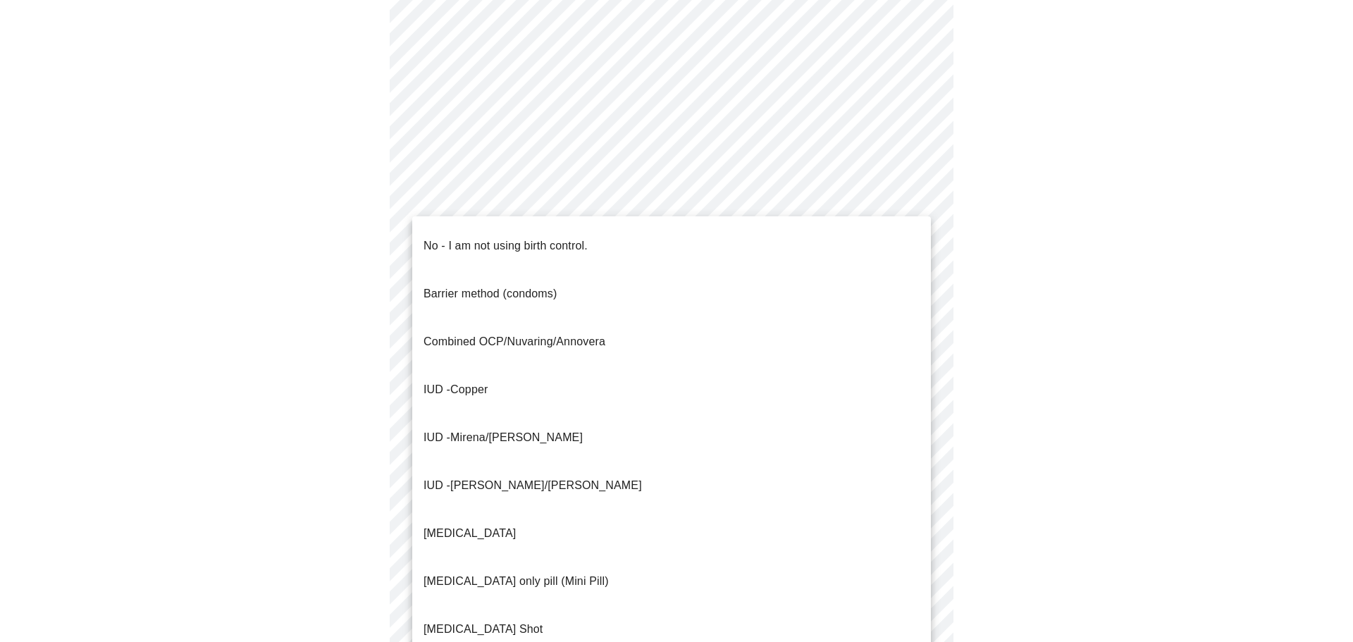
click at [701, 406] on body "MyMenopauseRx Appointments Messaging Labs Uploads Medications Community Refer a…" at bounding box center [677, 133] width 1342 height 1383
click at [680, 366] on li "IUD - Copper" at bounding box center [671, 390] width 519 height 48
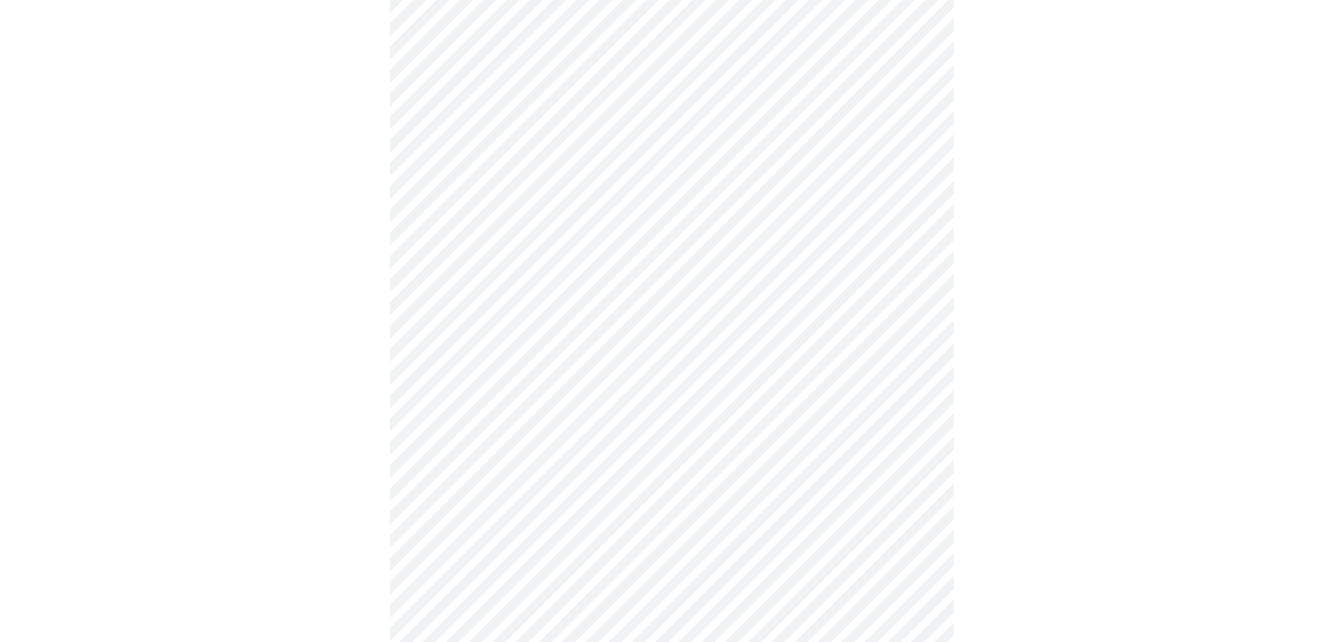
scroll to position [705, 0]
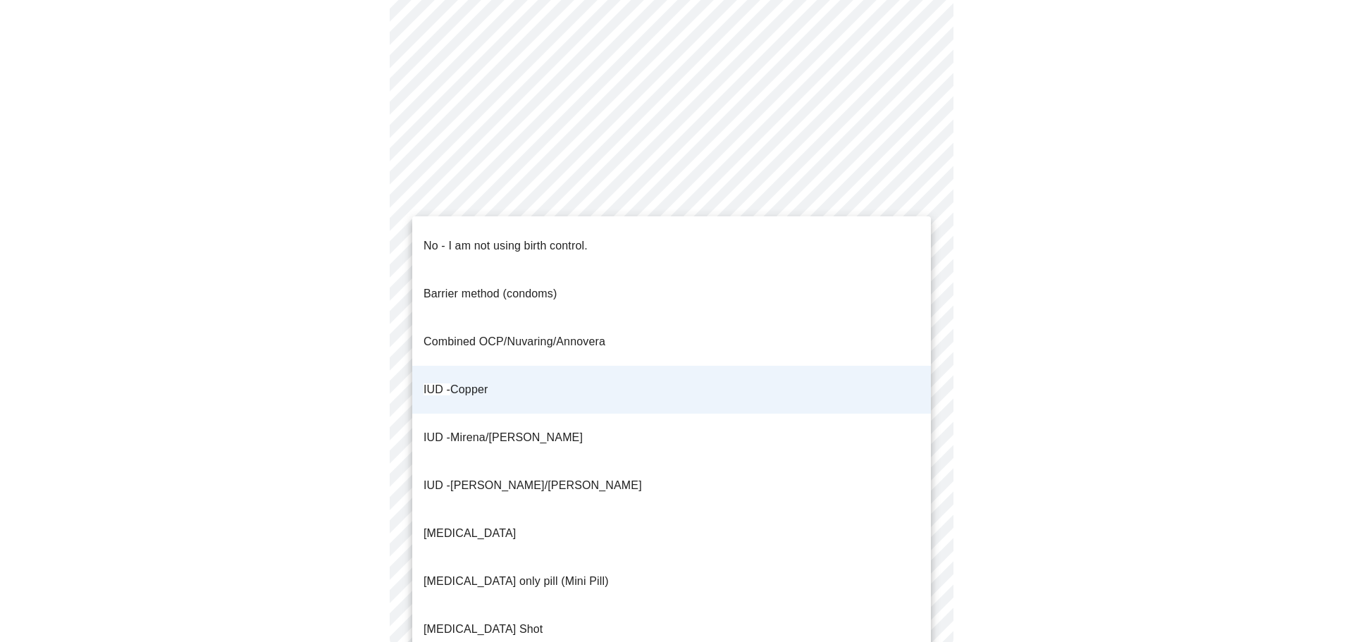
click at [737, 366] on li "IUD - Copper" at bounding box center [671, 390] width 519 height 48
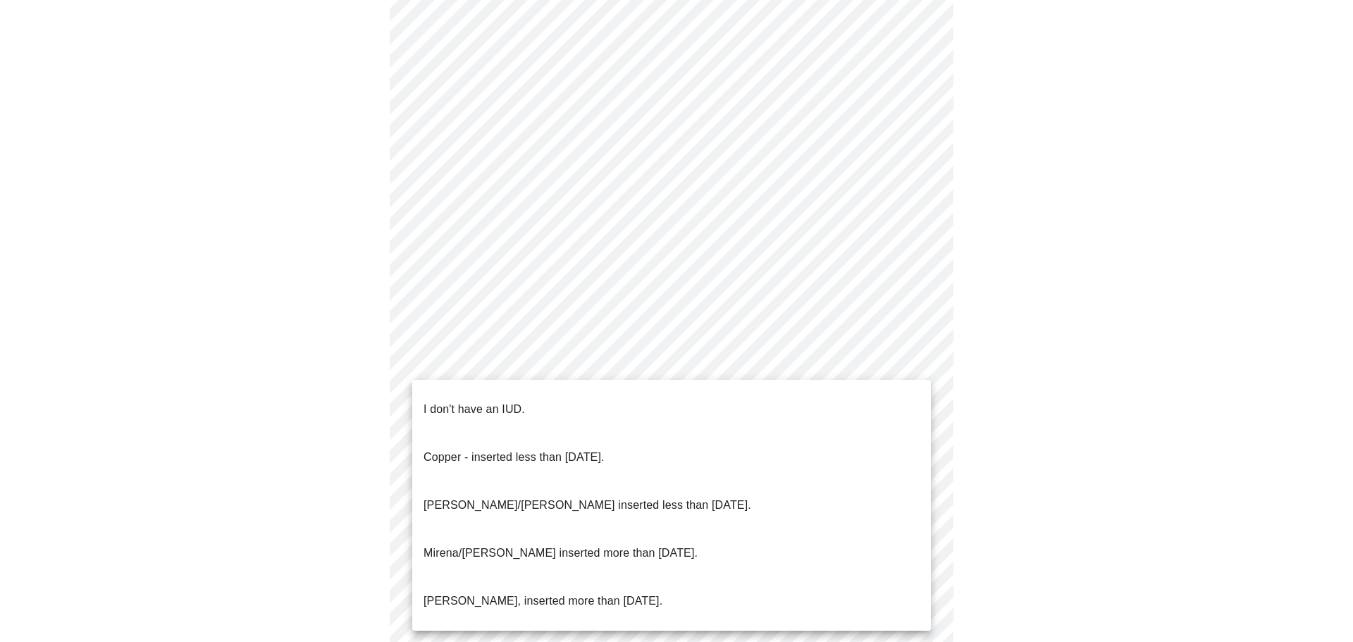
click at [745, 434] on li "Copper - inserted less than [DATE]." at bounding box center [671, 458] width 519 height 48
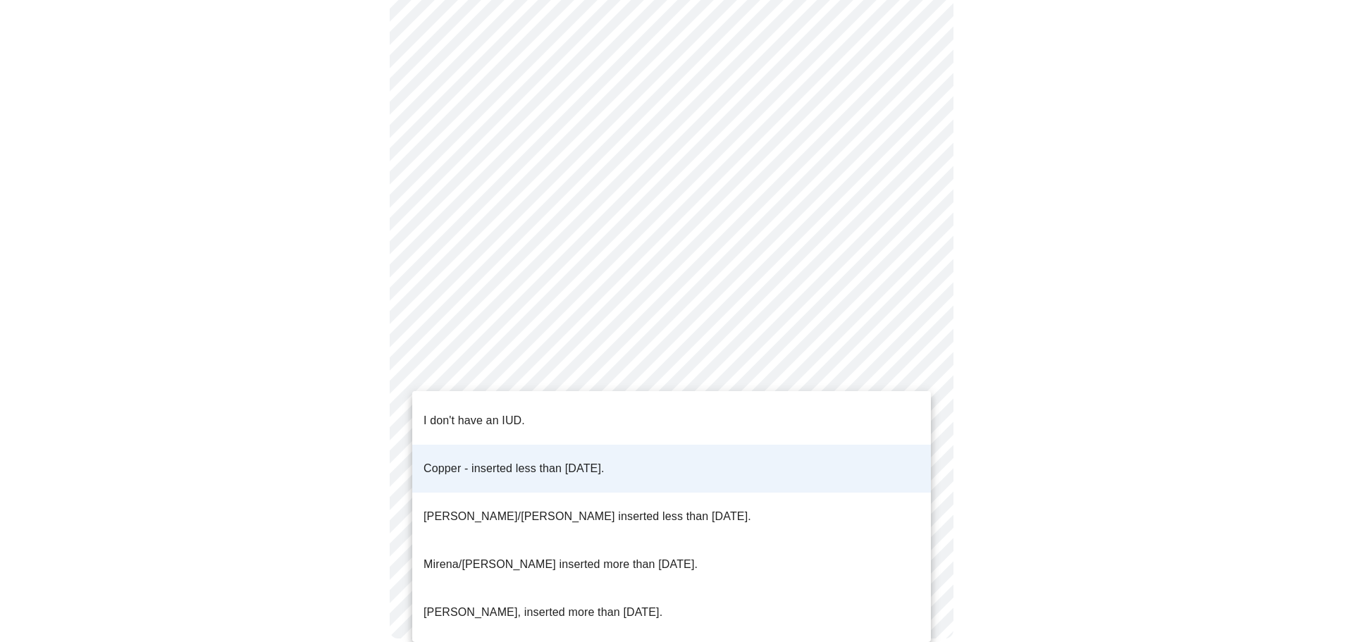
click at [745, 363] on div at bounding box center [676, 321] width 1353 height 642
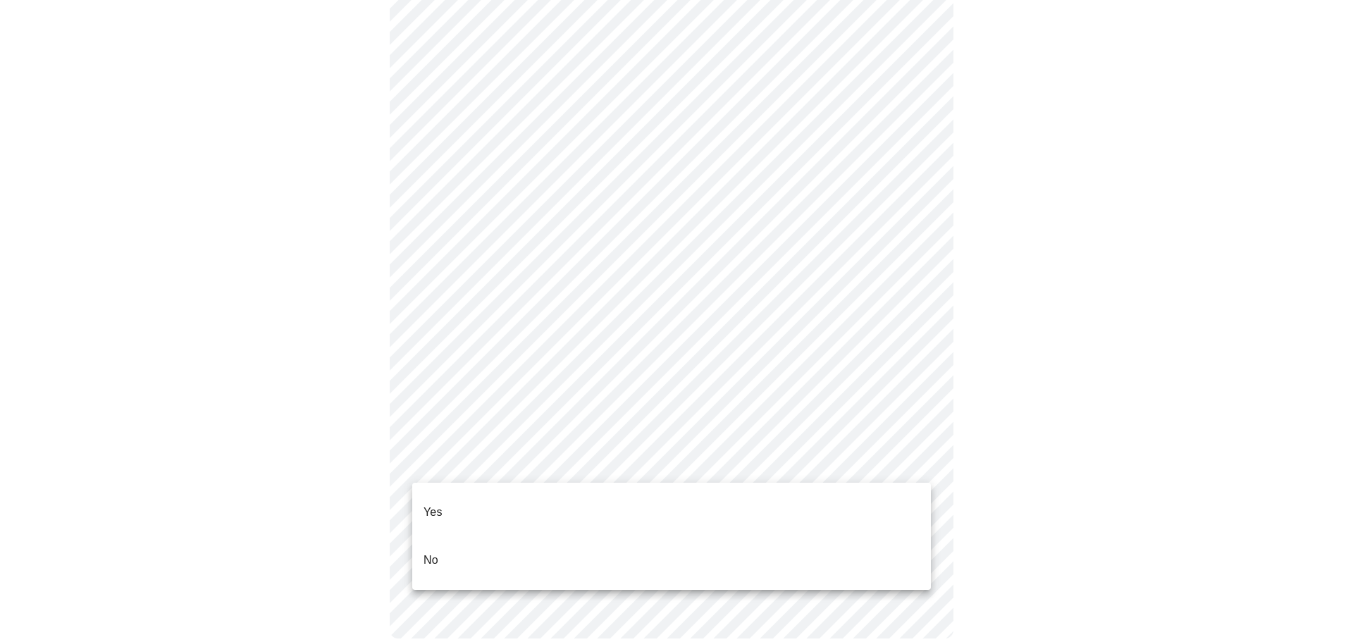
click at [755, 545] on li "No" at bounding box center [671, 560] width 519 height 48
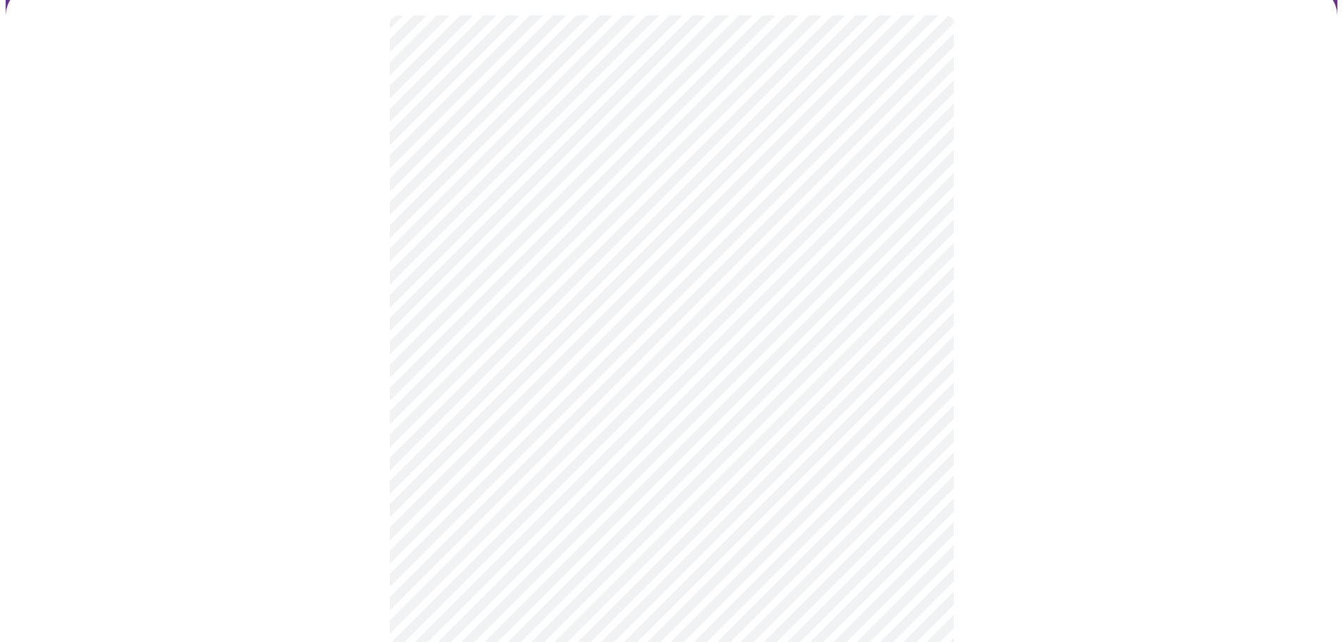
scroll to position [141, 0]
click at [737, 352] on body "MyMenopauseRx Appointments Messaging Labs Uploads Medications Community Refer a…" at bounding box center [672, 386] width 1332 height 1042
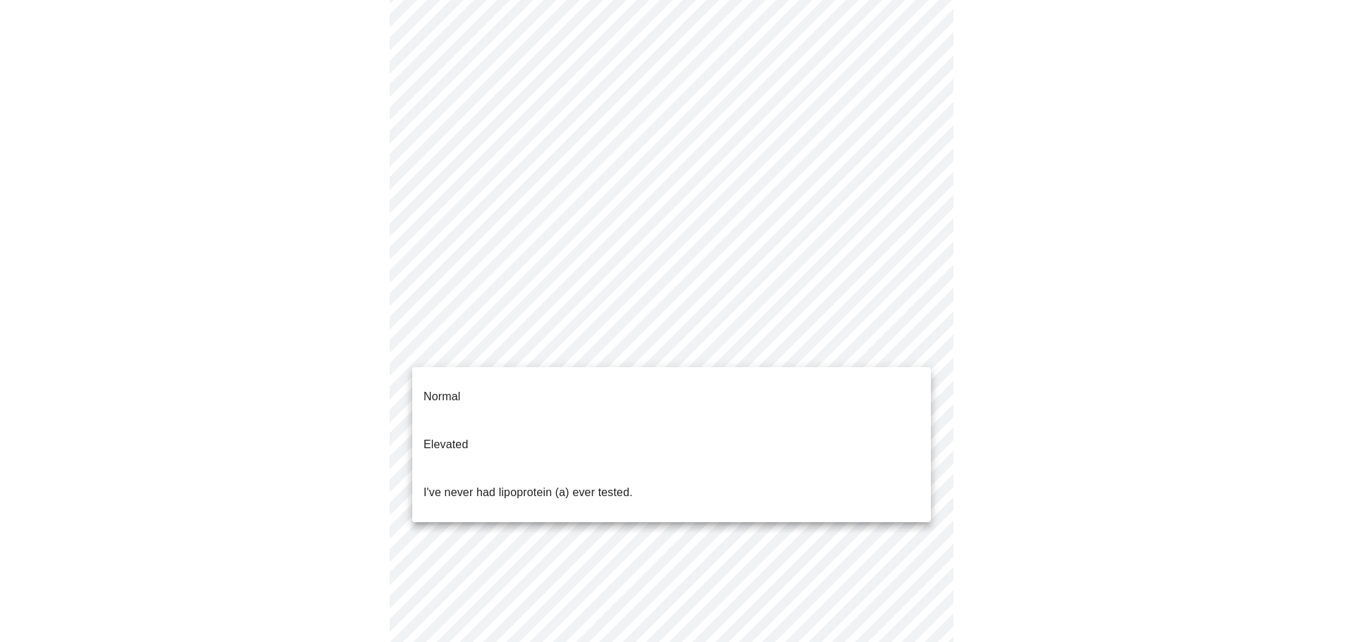
click at [722, 469] on li "I've never had lipoprotein (a) ever tested." at bounding box center [671, 493] width 519 height 48
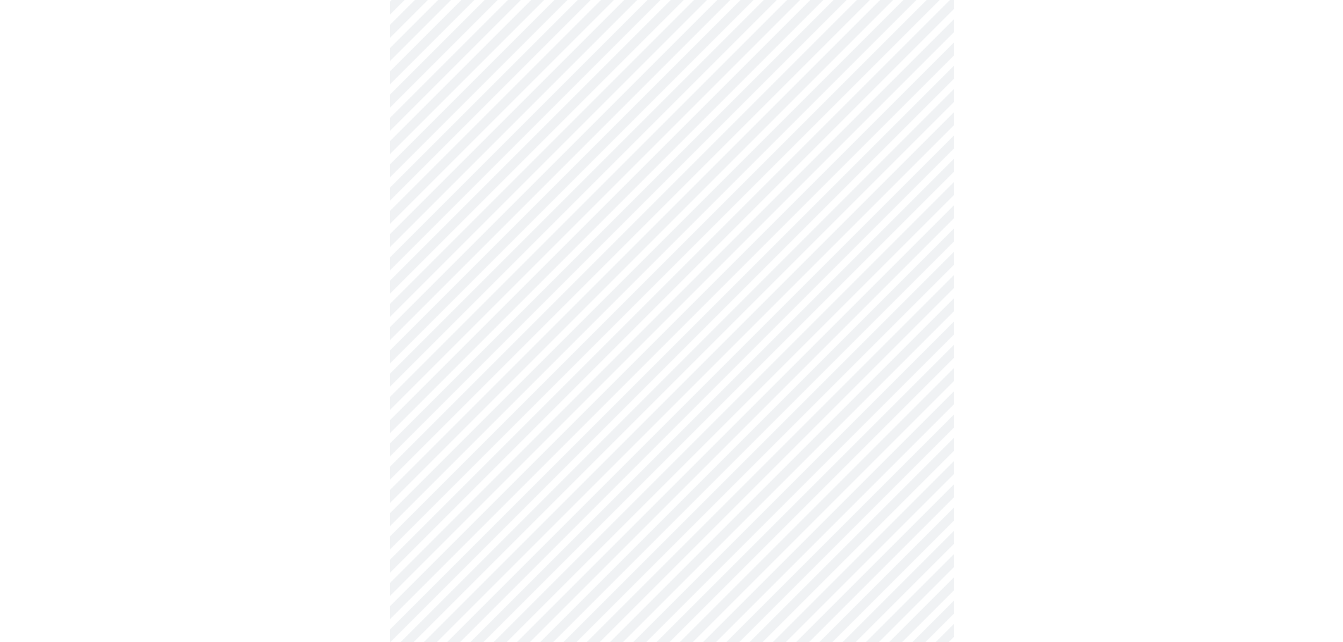
scroll to position [3454, 0]
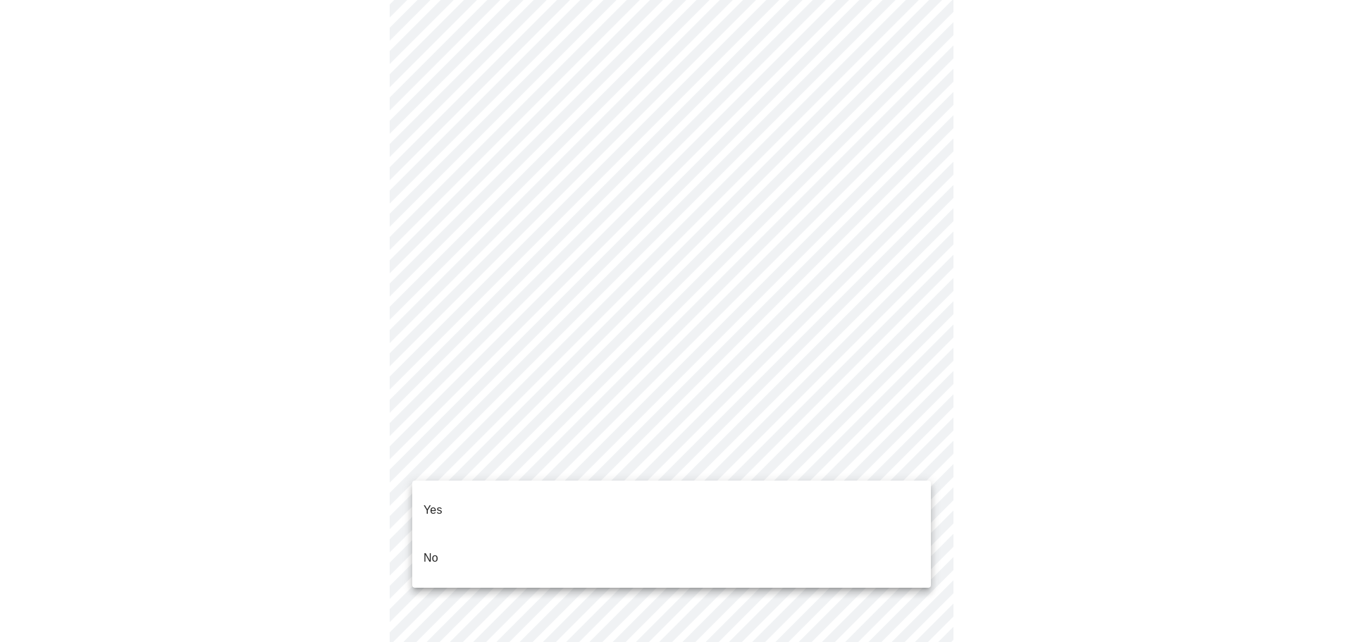
click at [809, 538] on li "No" at bounding box center [671, 558] width 519 height 48
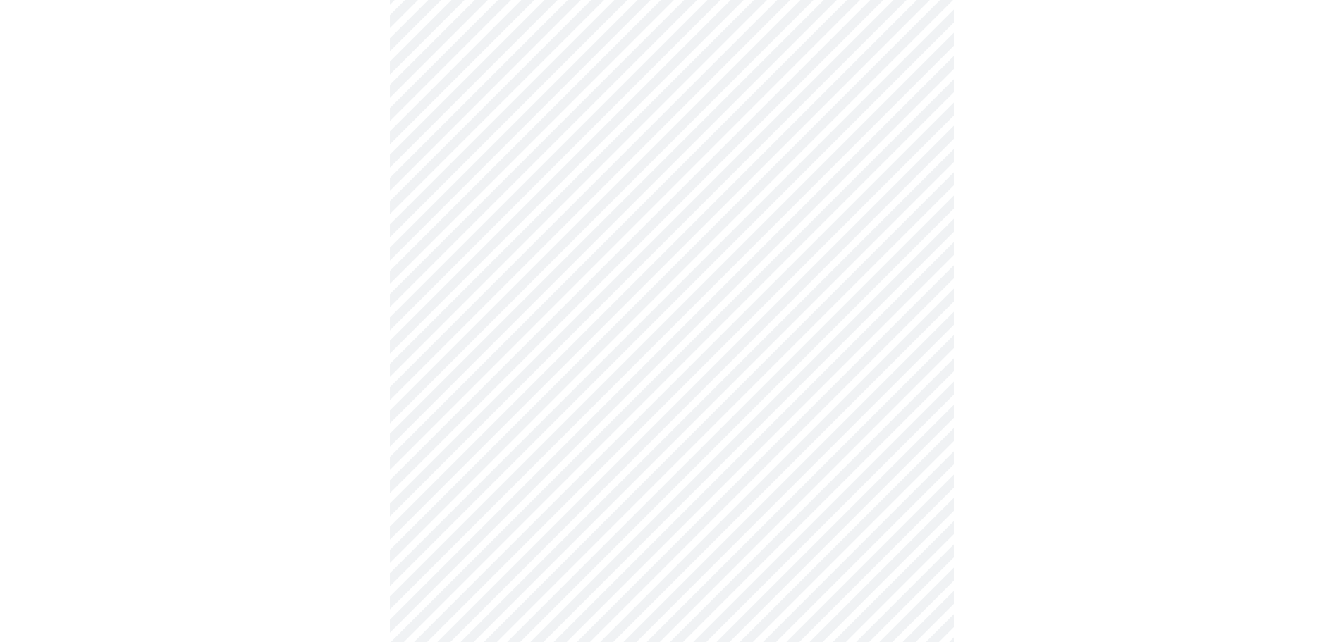
scroll to position [624, 0]
